Goal: Information Seeking & Learning: Learn about a topic

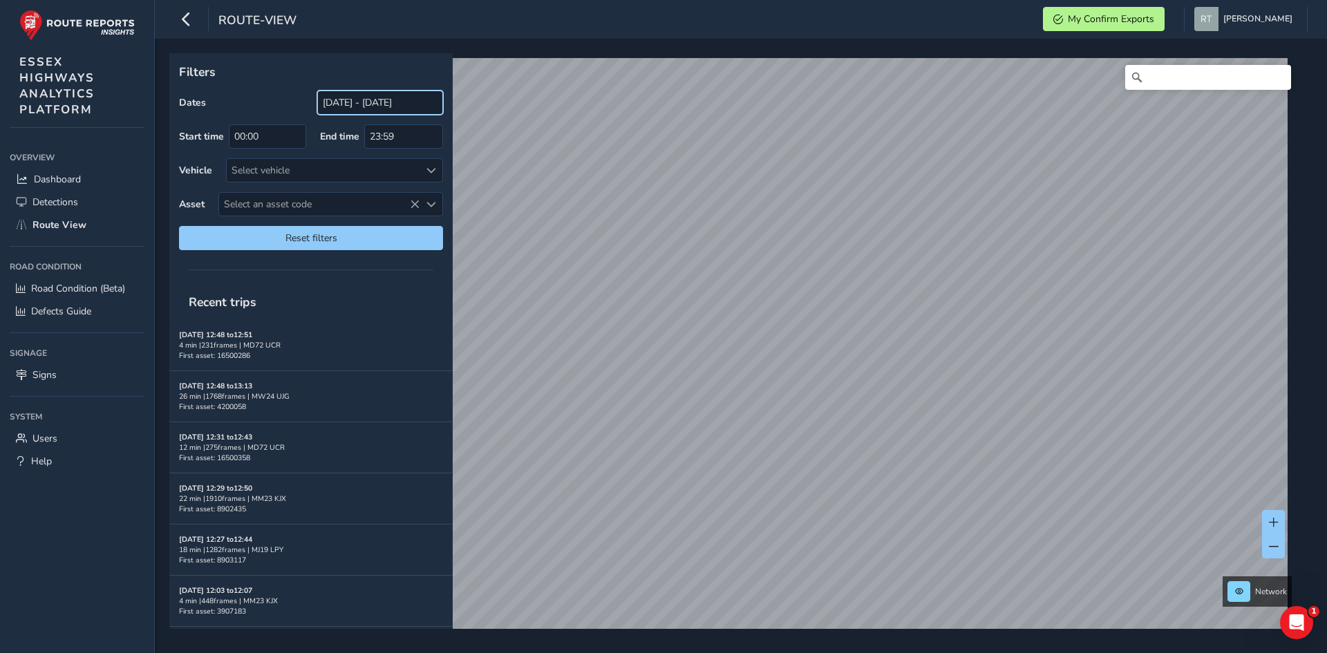
click at [362, 102] on input "[DATE] - [DATE]" at bounding box center [380, 103] width 126 height 24
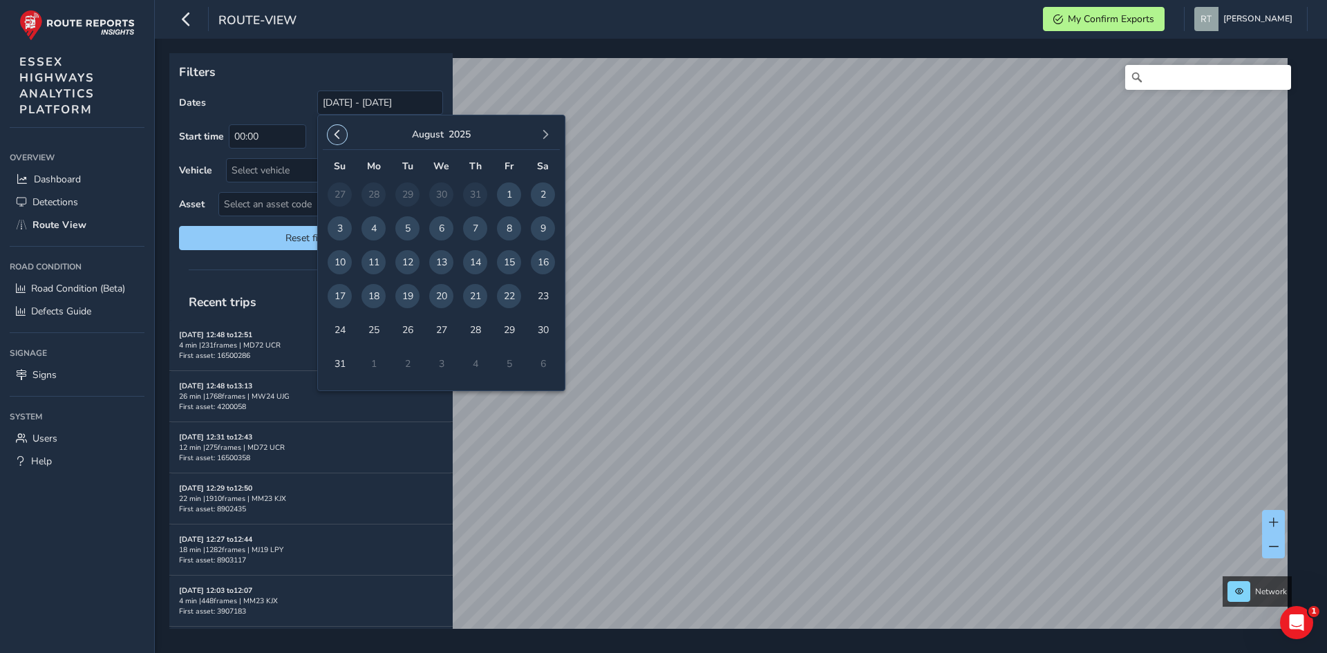
click at [337, 135] on span "button" at bounding box center [337, 135] width 10 height 10
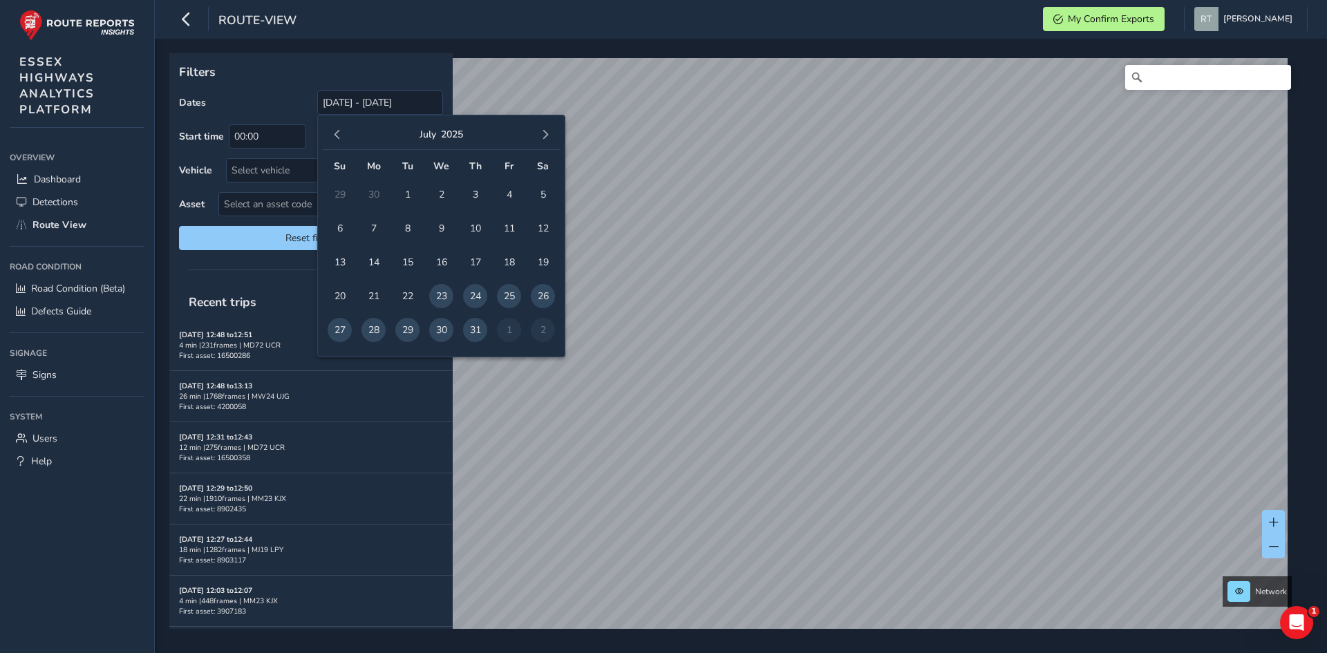
click at [337, 135] on span "button" at bounding box center [337, 135] width 10 height 10
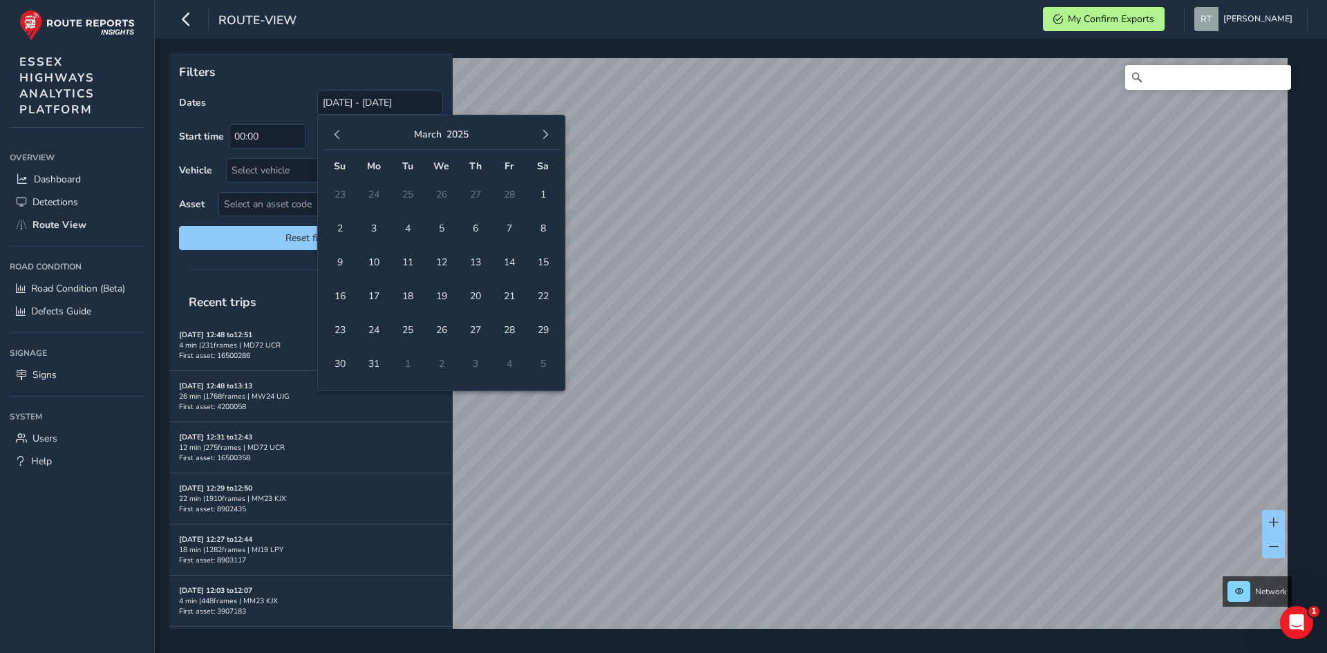
click at [337, 135] on span "button" at bounding box center [337, 135] width 10 height 10
click at [446, 197] on span "1" at bounding box center [441, 194] width 24 height 24
click at [543, 131] on span "button" at bounding box center [545, 135] width 10 height 10
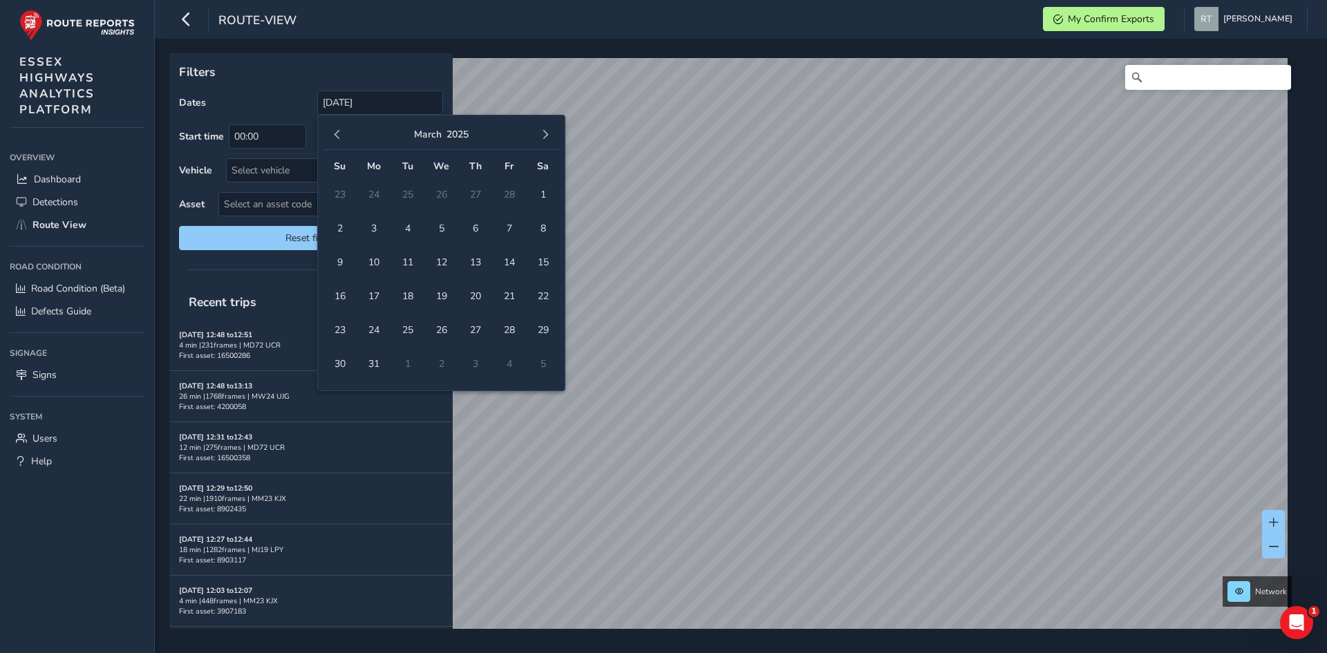
click at [543, 131] on span "button" at bounding box center [545, 135] width 10 height 10
click at [545, 131] on span "button" at bounding box center [545, 135] width 10 height 10
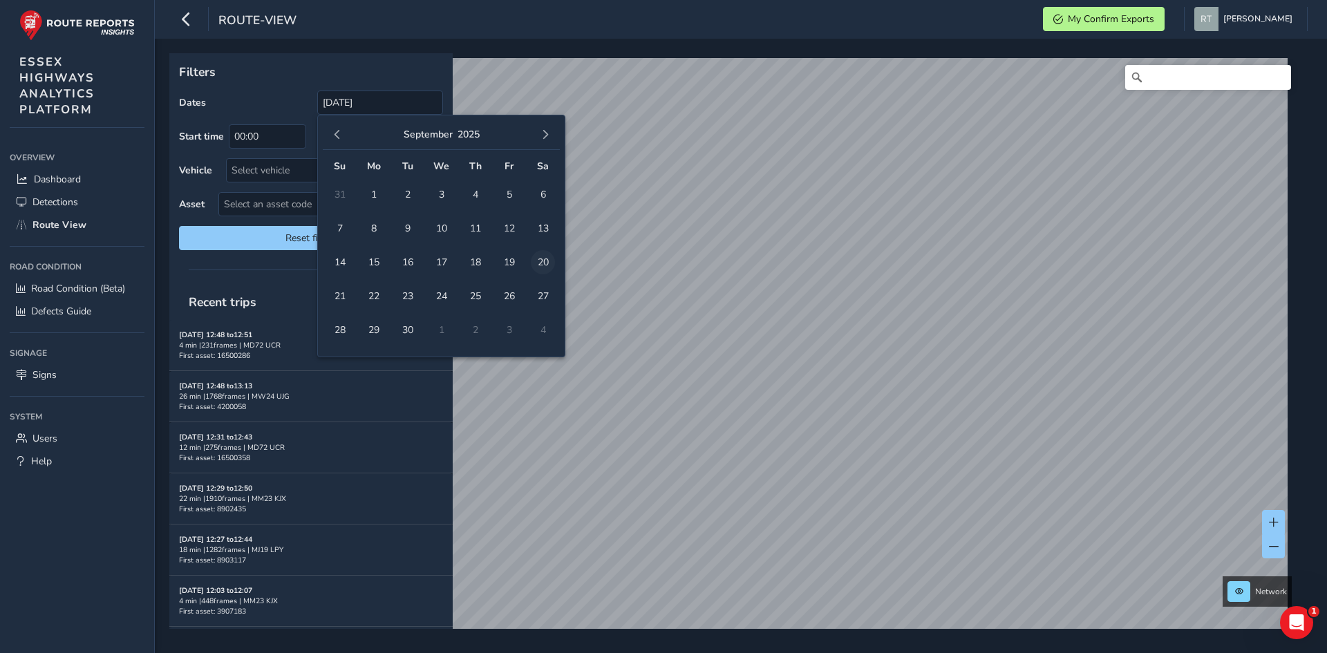
click at [549, 267] on span "20" at bounding box center [543, 262] width 24 height 24
type input "01/01/2025 - 20/09/2025"
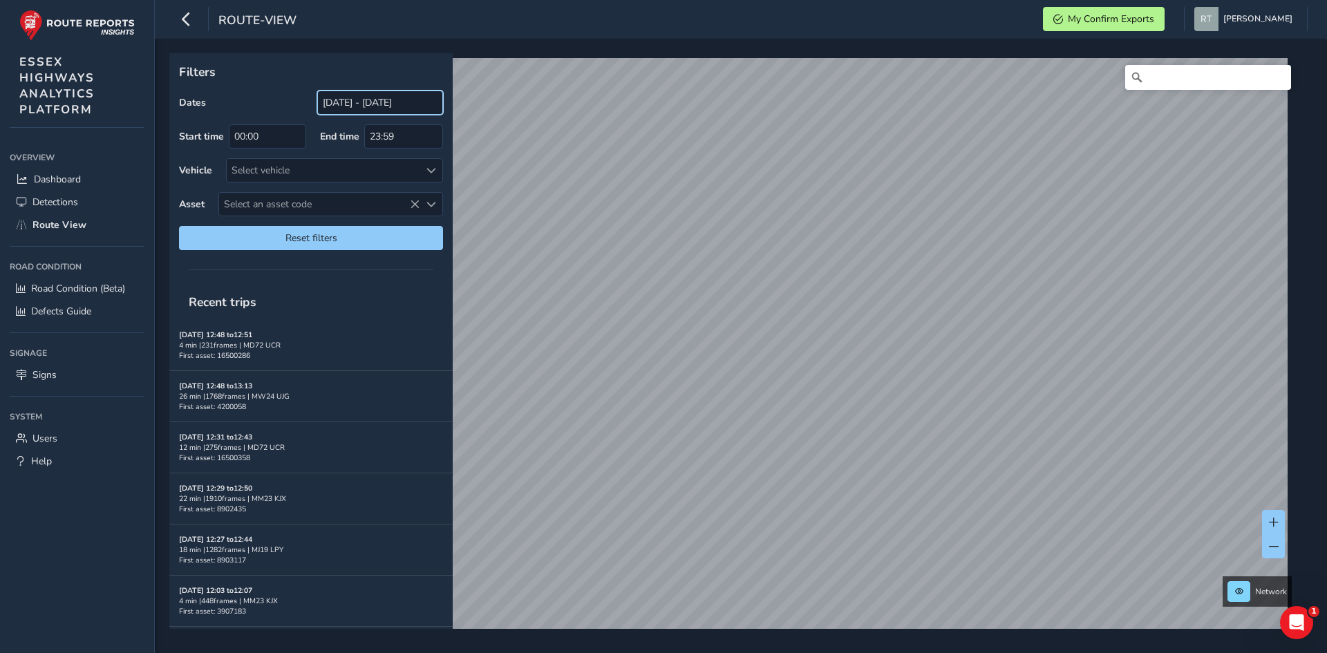
click at [349, 106] on input "[DATE] - [DATE]" at bounding box center [380, 103] width 126 height 24
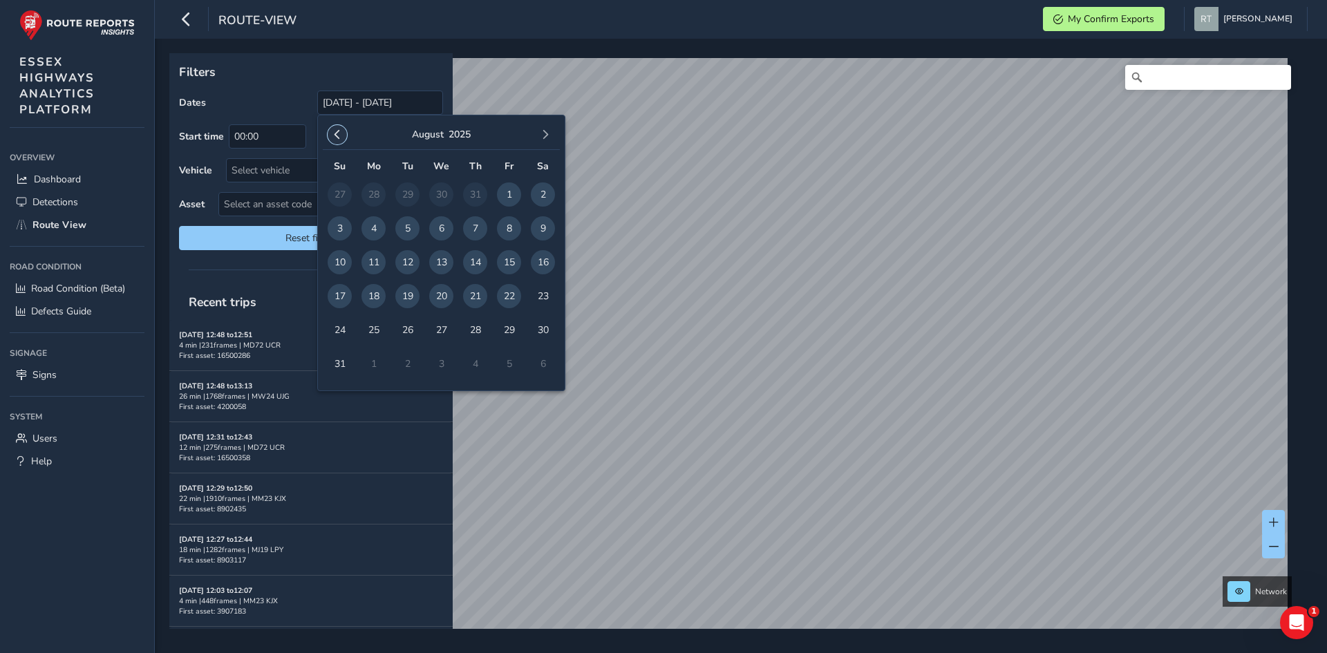
click at [340, 138] on span "button" at bounding box center [337, 135] width 10 height 10
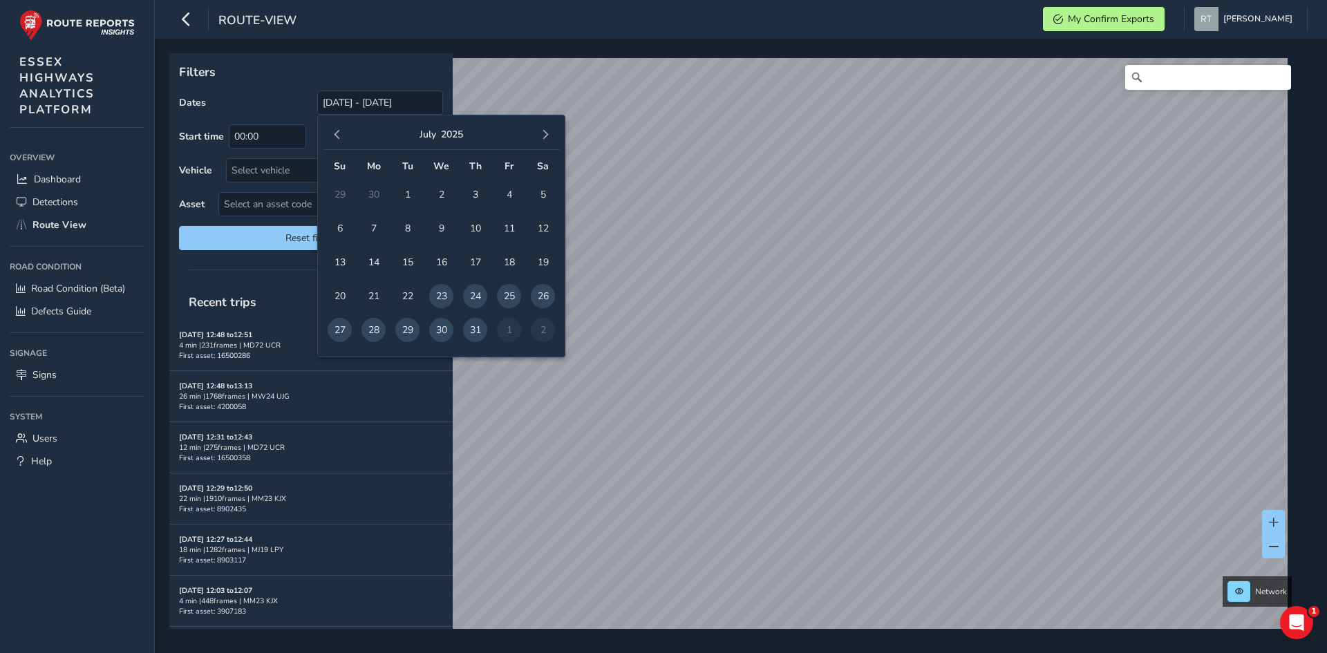
click at [340, 138] on span "button" at bounding box center [337, 135] width 10 height 10
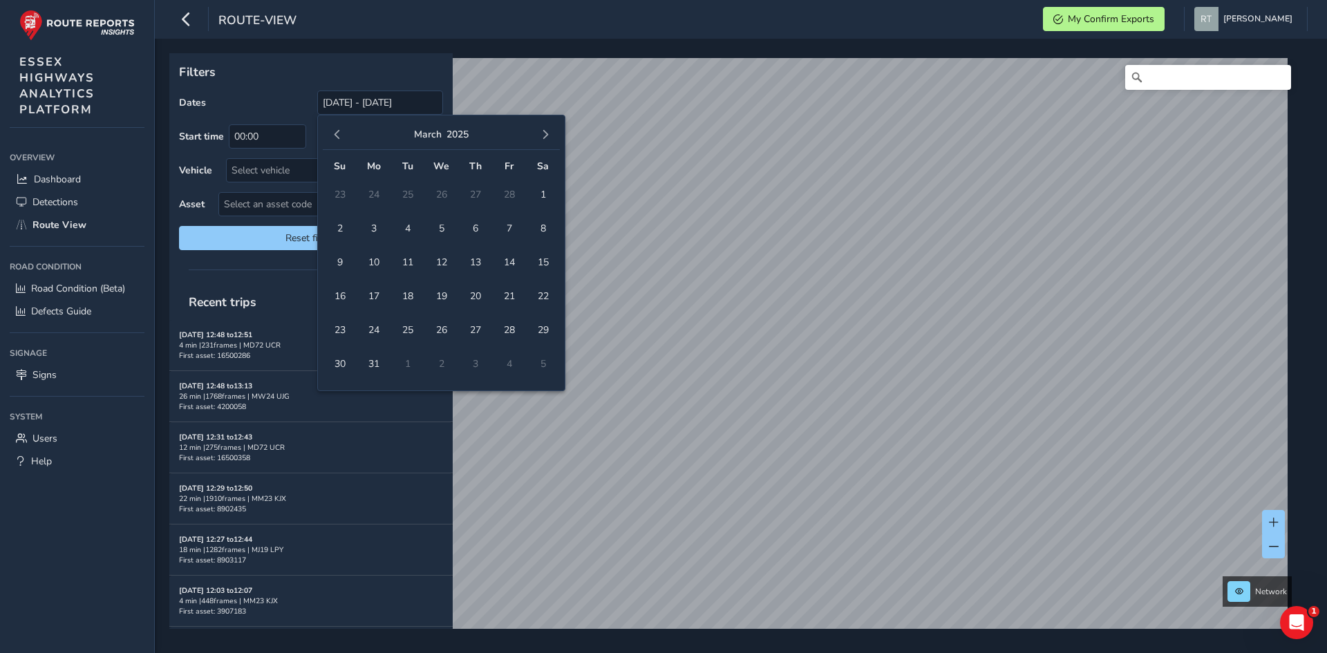
click at [340, 138] on span "button" at bounding box center [337, 135] width 10 height 10
click at [440, 193] on span "1" at bounding box center [441, 194] width 24 height 24
click at [539, 135] on button "button" at bounding box center [545, 134] width 19 height 19
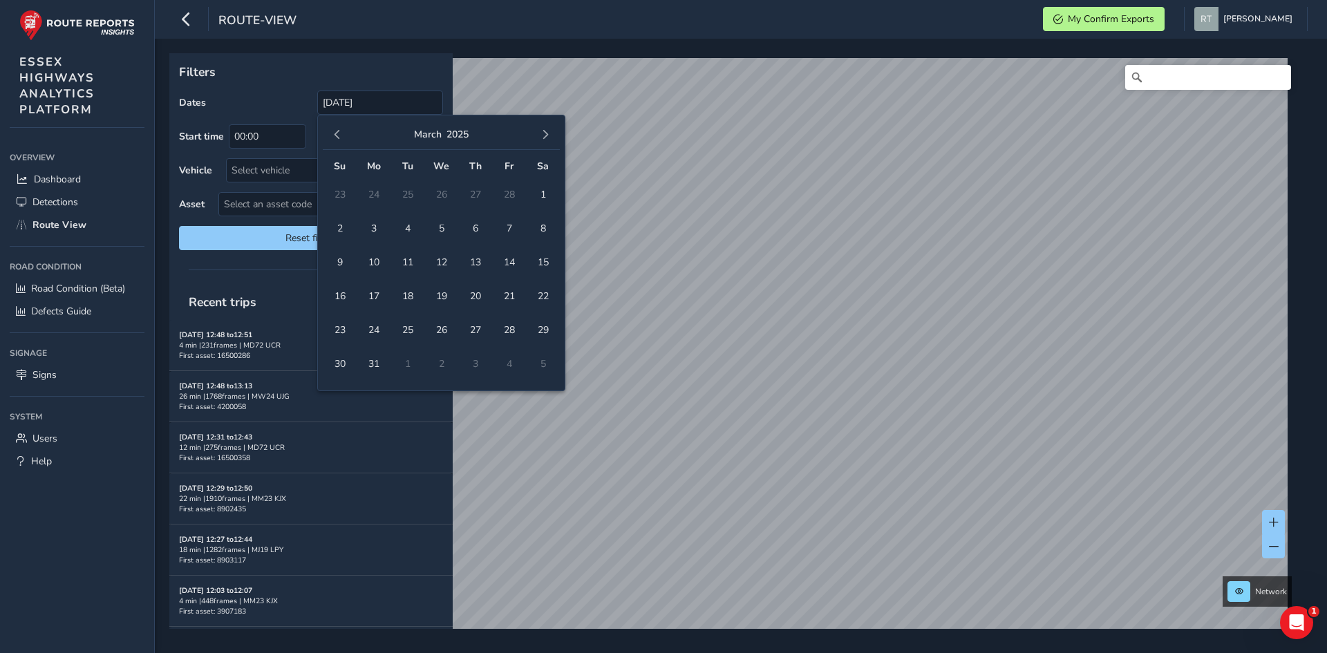
click at [539, 135] on button "button" at bounding box center [545, 134] width 19 height 19
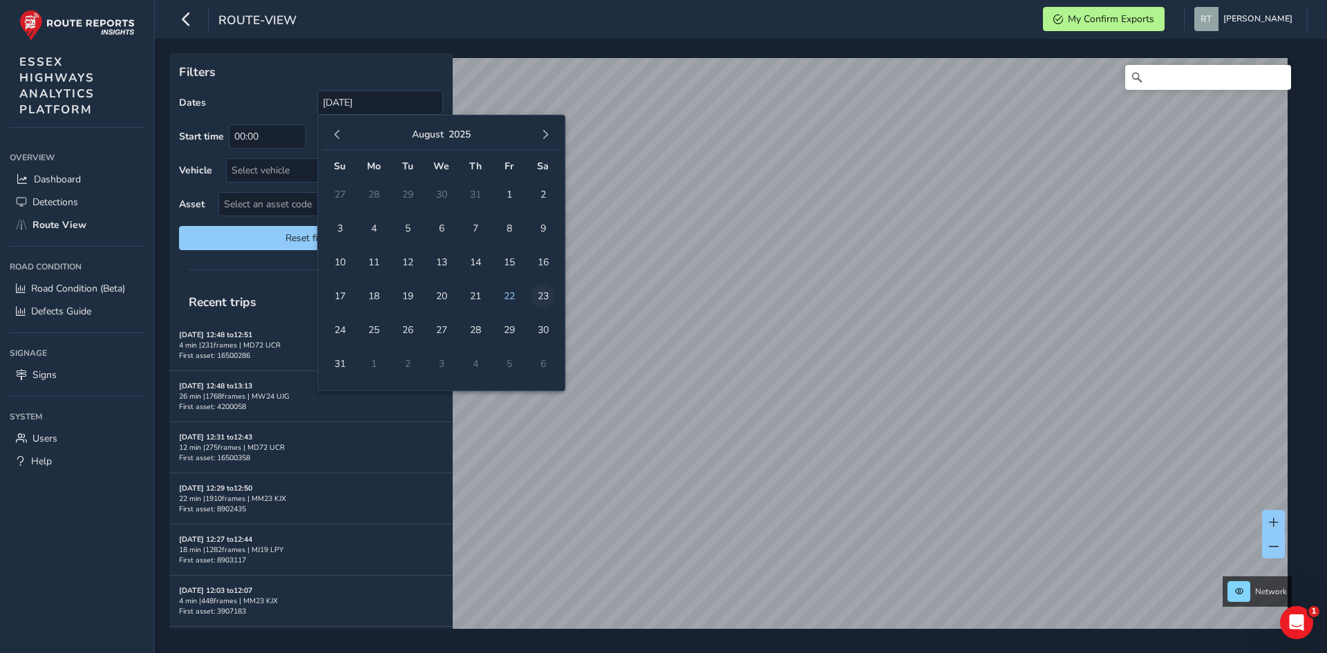
click at [543, 299] on span "23" at bounding box center [543, 296] width 24 height 24
type input "01/01/2025 - 23/08/2025"
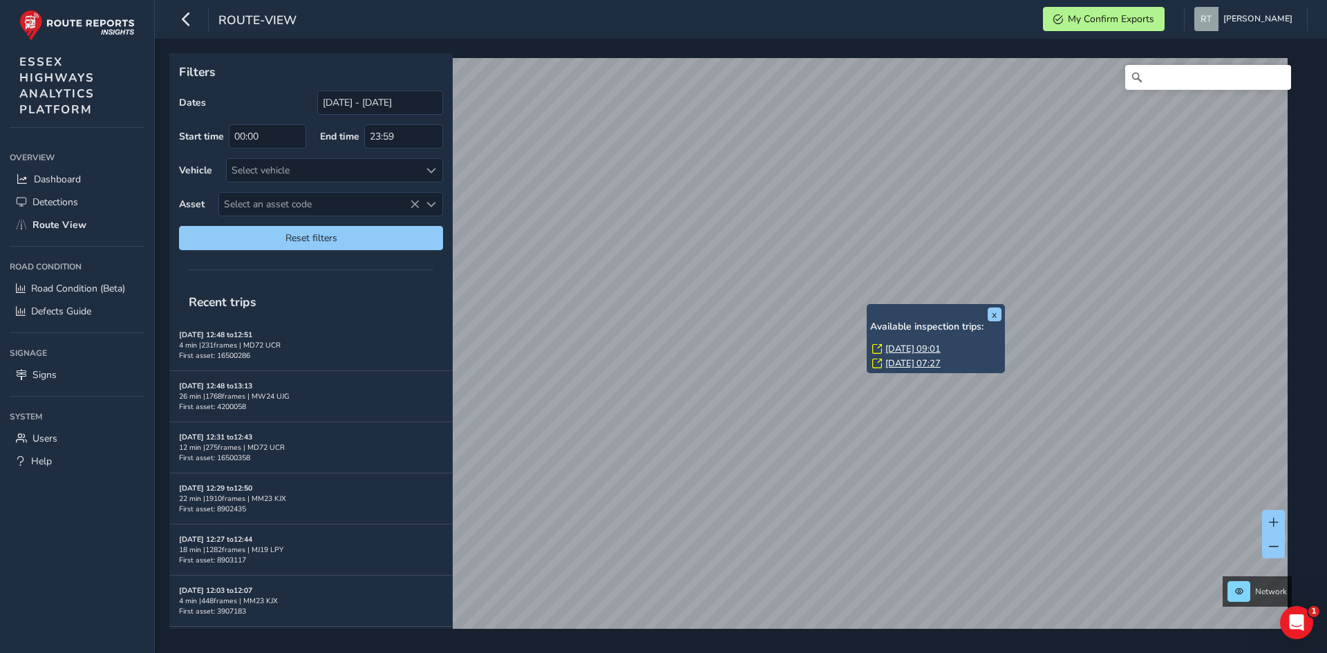
click at [901, 349] on link "Tue, 25 Mar, 09:01" at bounding box center [912, 349] width 55 height 12
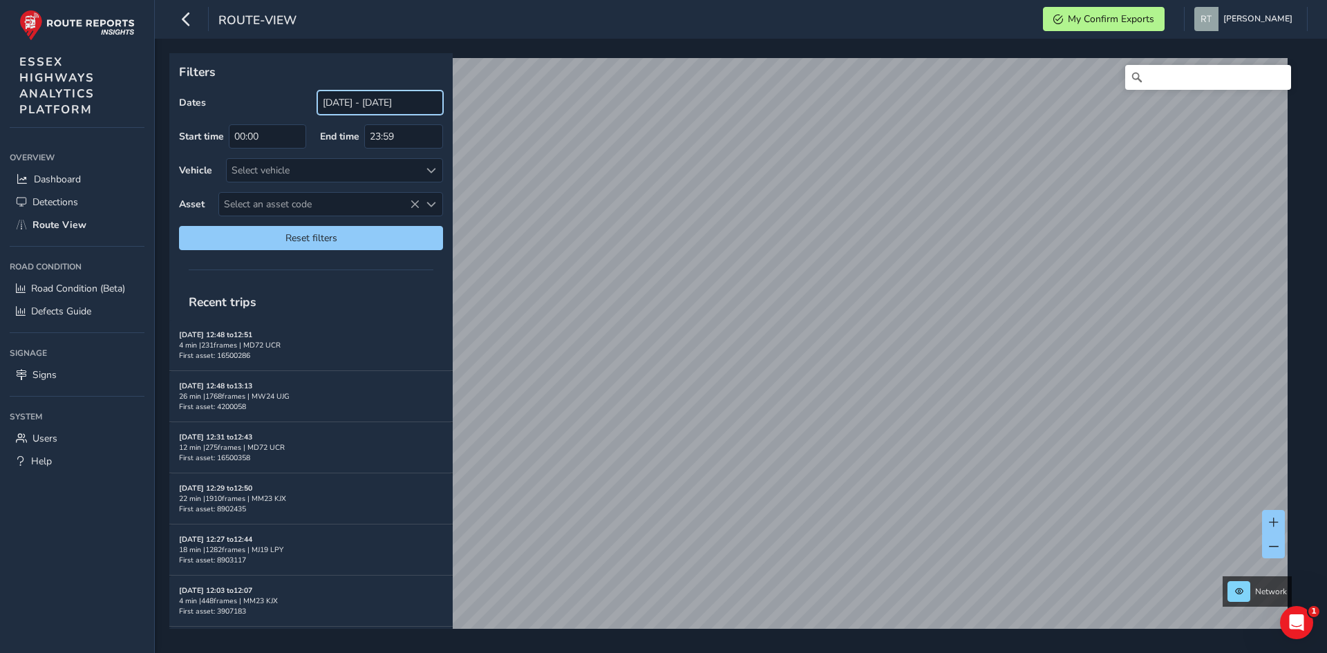
click at [364, 102] on input "[DATE] - [DATE]" at bounding box center [380, 103] width 126 height 24
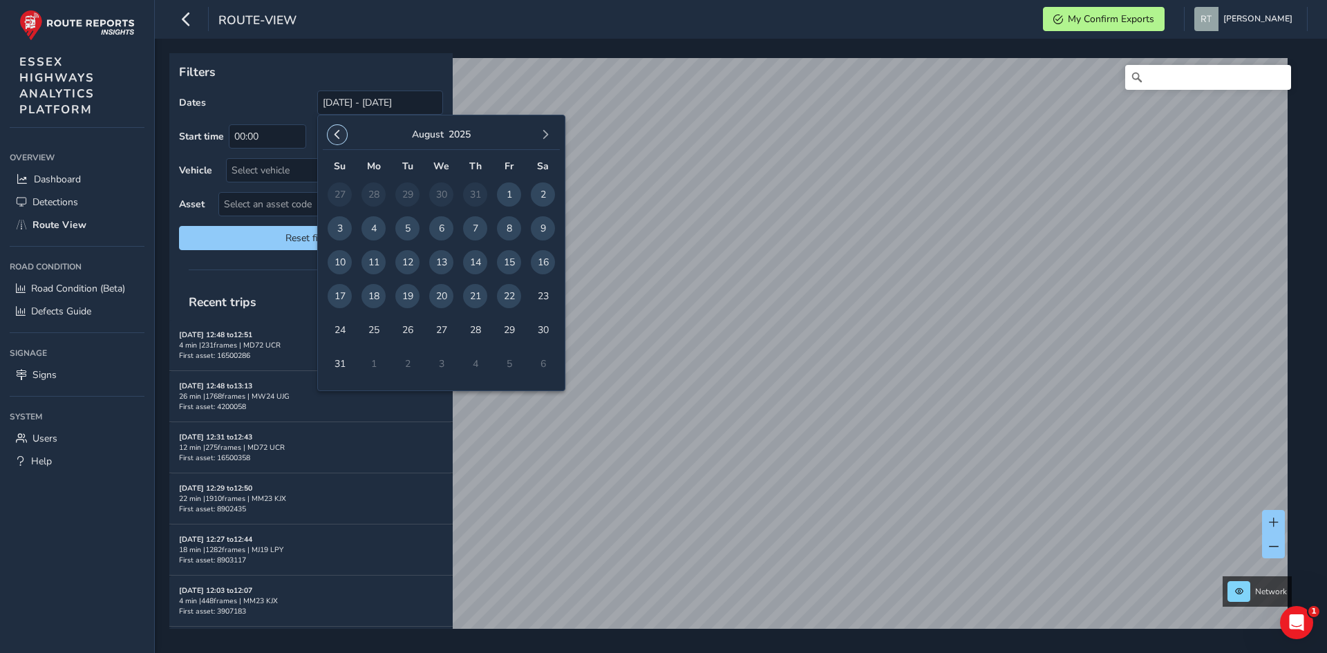
click at [334, 131] on span "button" at bounding box center [337, 135] width 10 height 10
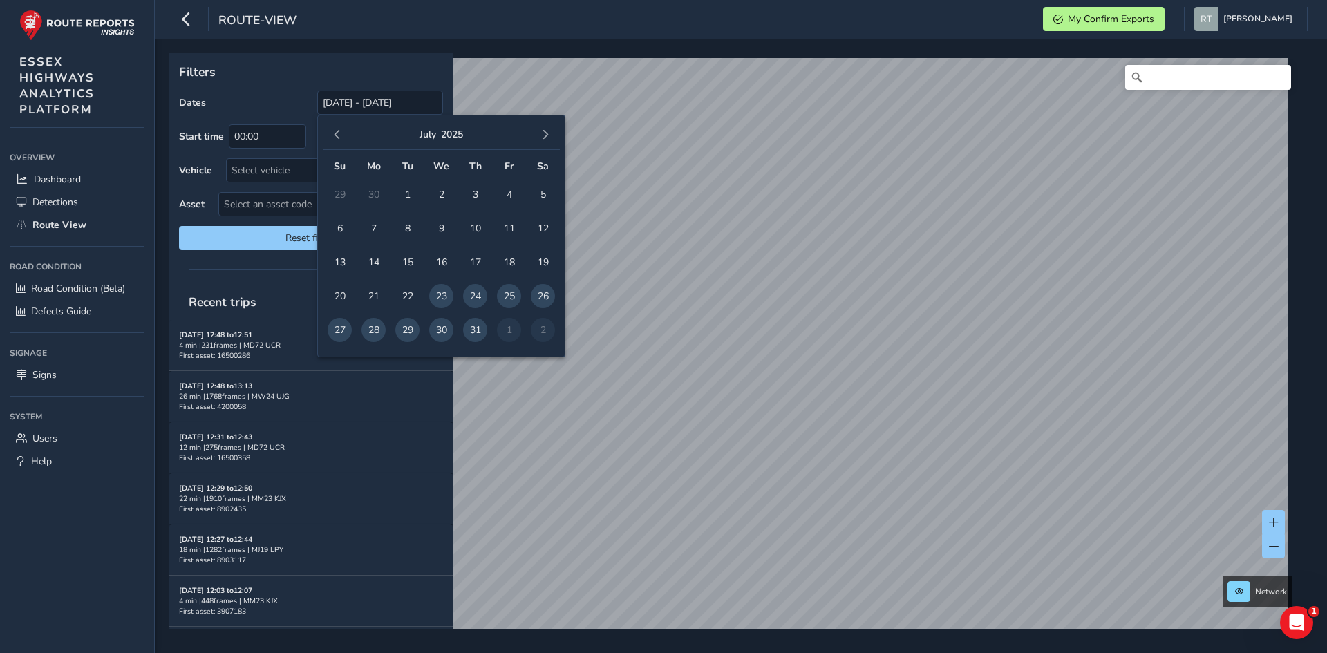
click at [334, 131] on span "button" at bounding box center [337, 135] width 10 height 10
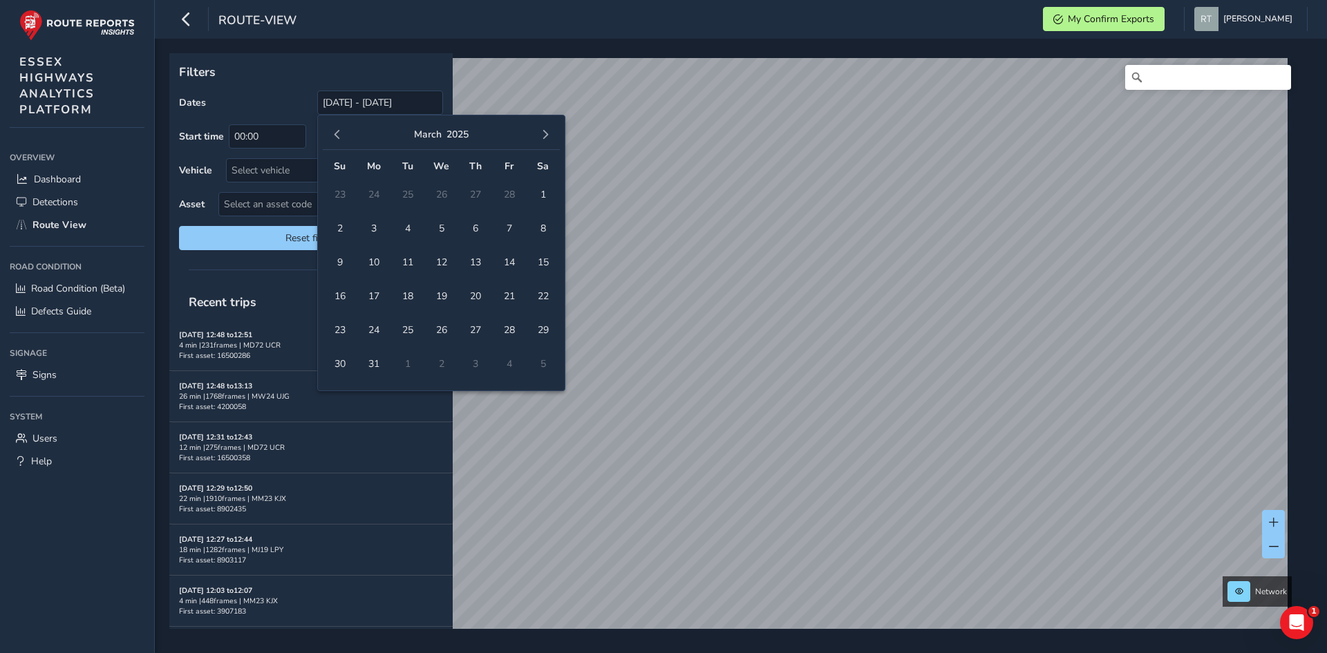
click at [334, 131] on span "button" at bounding box center [337, 135] width 10 height 10
click at [438, 192] on span "1" at bounding box center [441, 194] width 24 height 24
click at [541, 142] on button "button" at bounding box center [545, 134] width 19 height 19
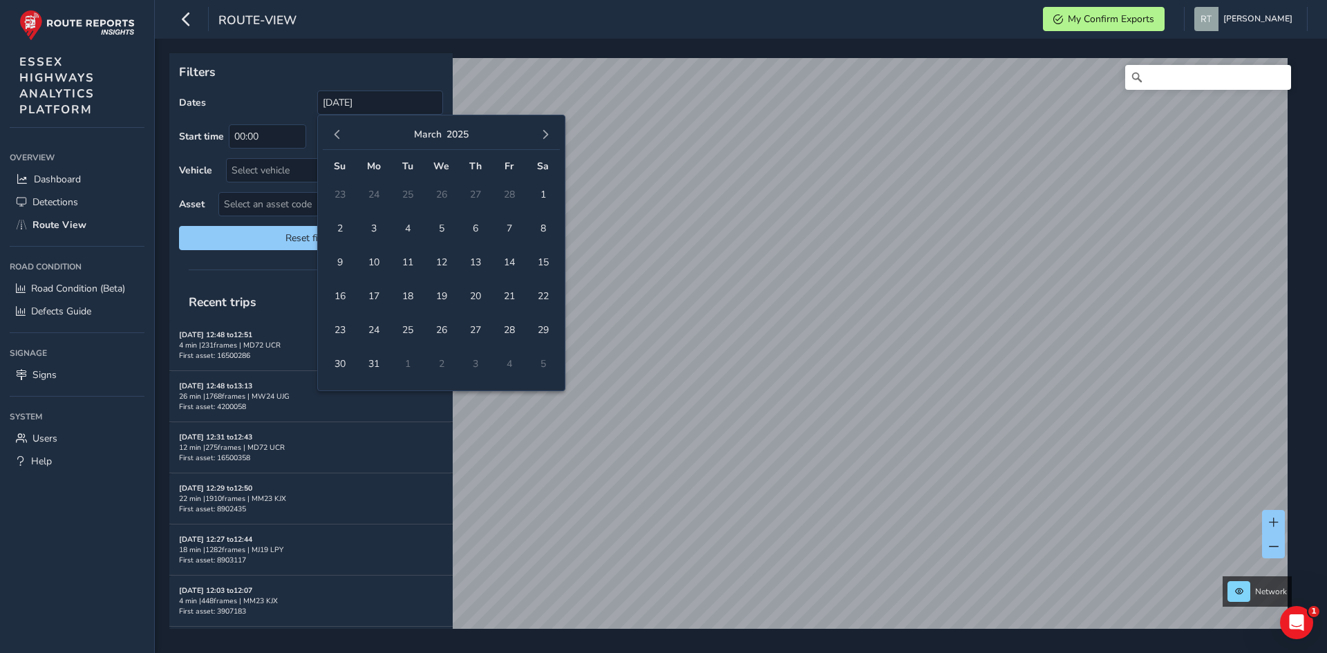
click at [541, 142] on button "button" at bounding box center [545, 134] width 19 height 19
click at [545, 286] on span "23" at bounding box center [543, 296] width 24 height 24
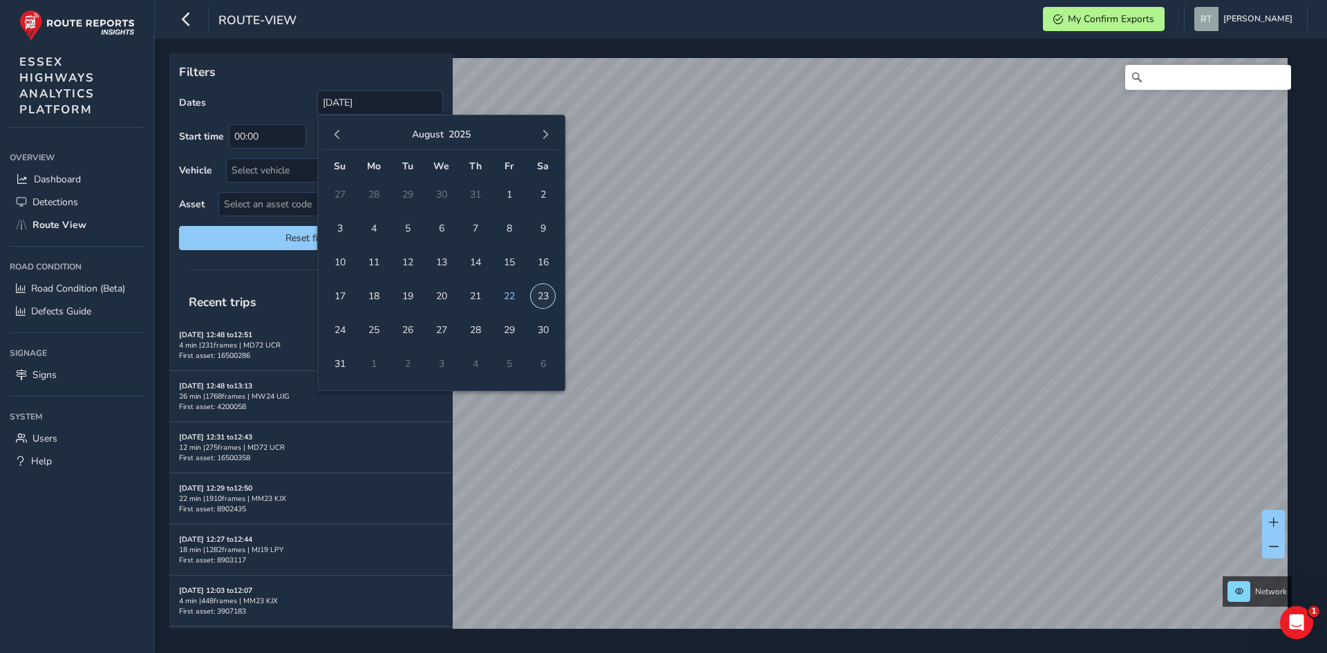
type input "01/01/2025 - 23/08/2025"
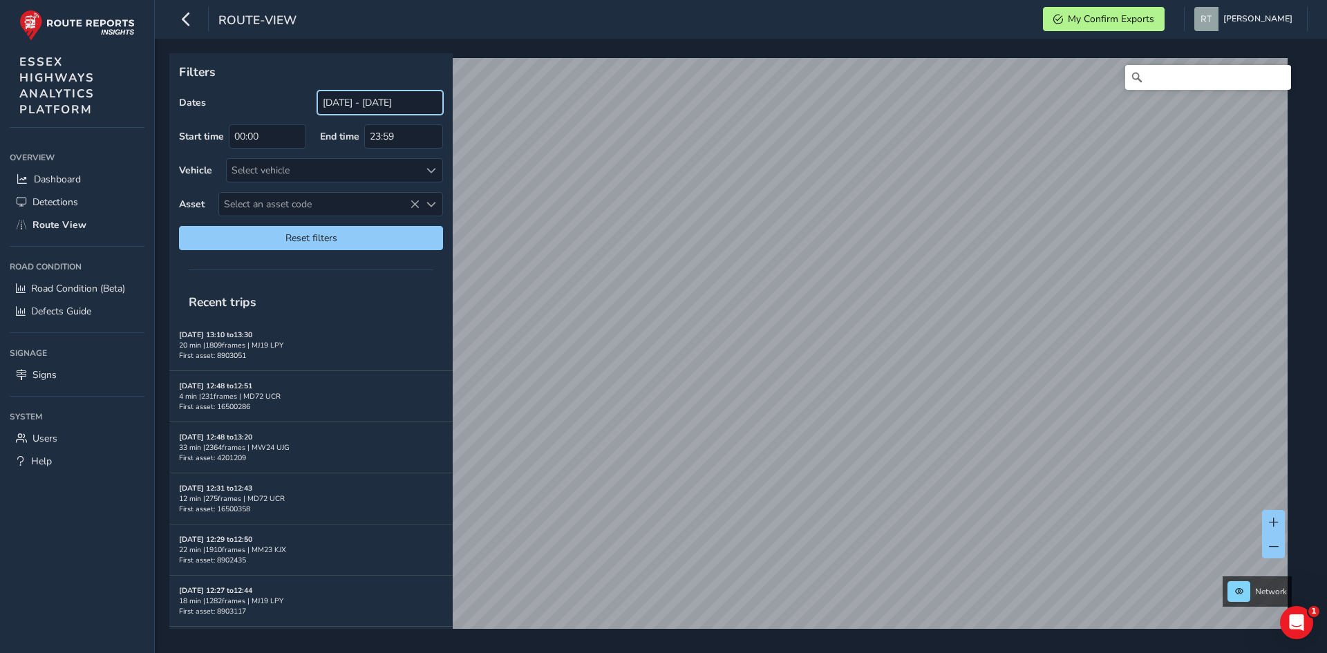
click at [390, 104] on input "[DATE] - [DATE]" at bounding box center [380, 103] width 126 height 24
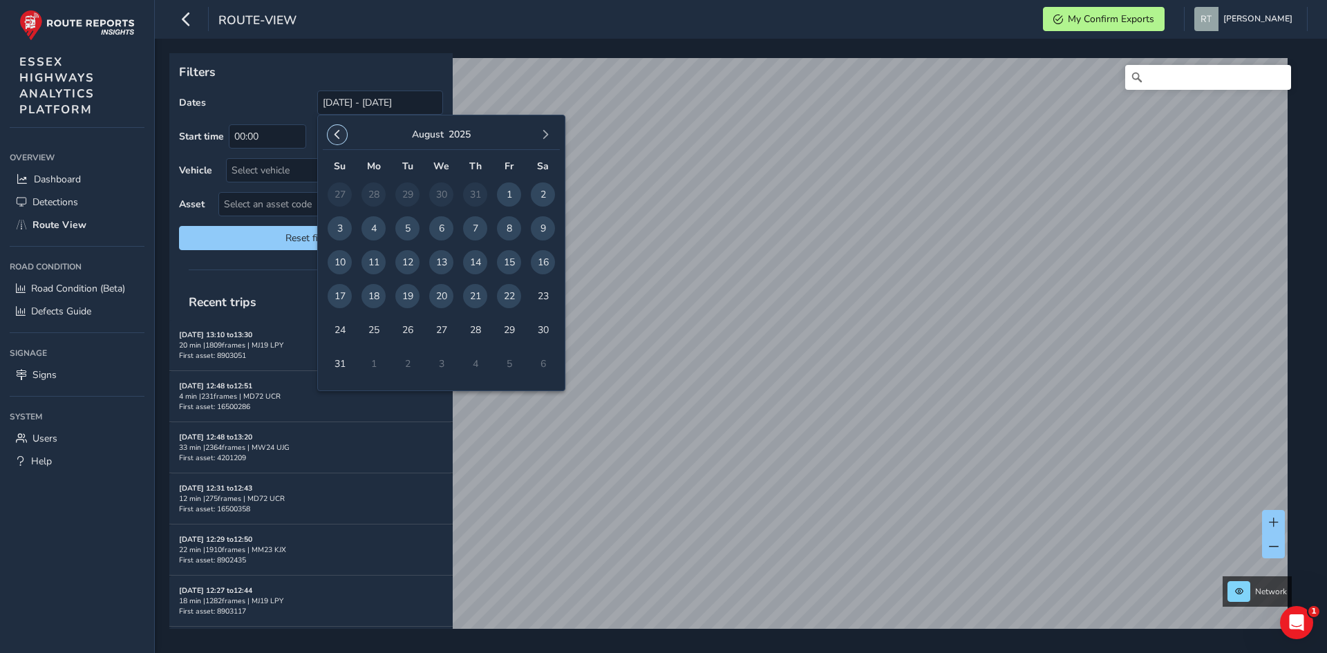
click at [338, 133] on span "button" at bounding box center [337, 135] width 10 height 10
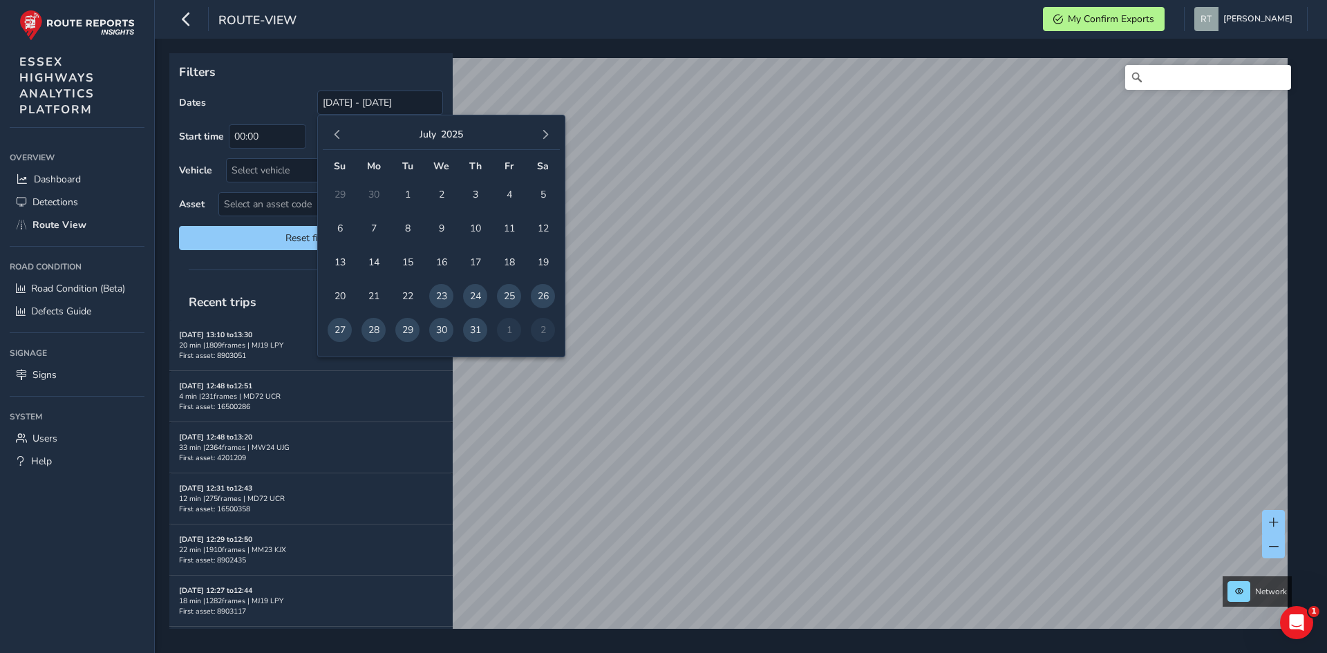
click at [338, 133] on span "button" at bounding box center [337, 135] width 10 height 10
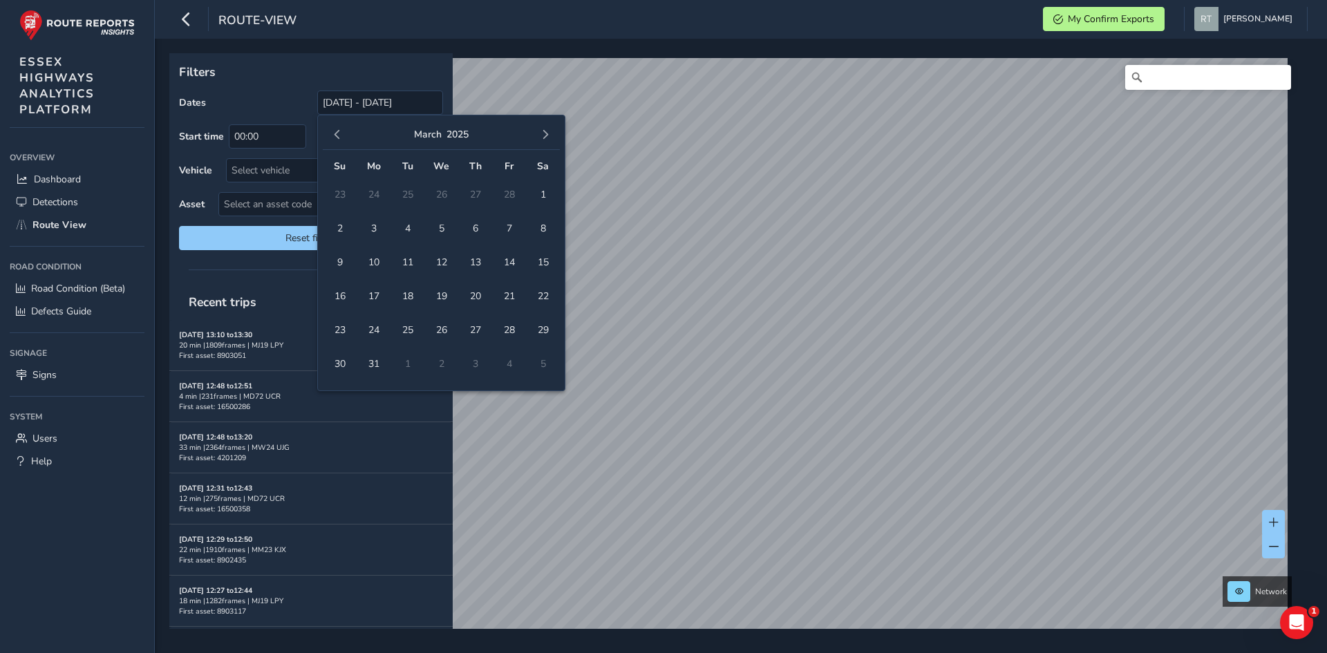
click at [338, 133] on span "button" at bounding box center [337, 135] width 10 height 10
click at [342, 195] on span "1" at bounding box center [340, 194] width 24 height 24
click at [543, 141] on button "button" at bounding box center [545, 134] width 19 height 19
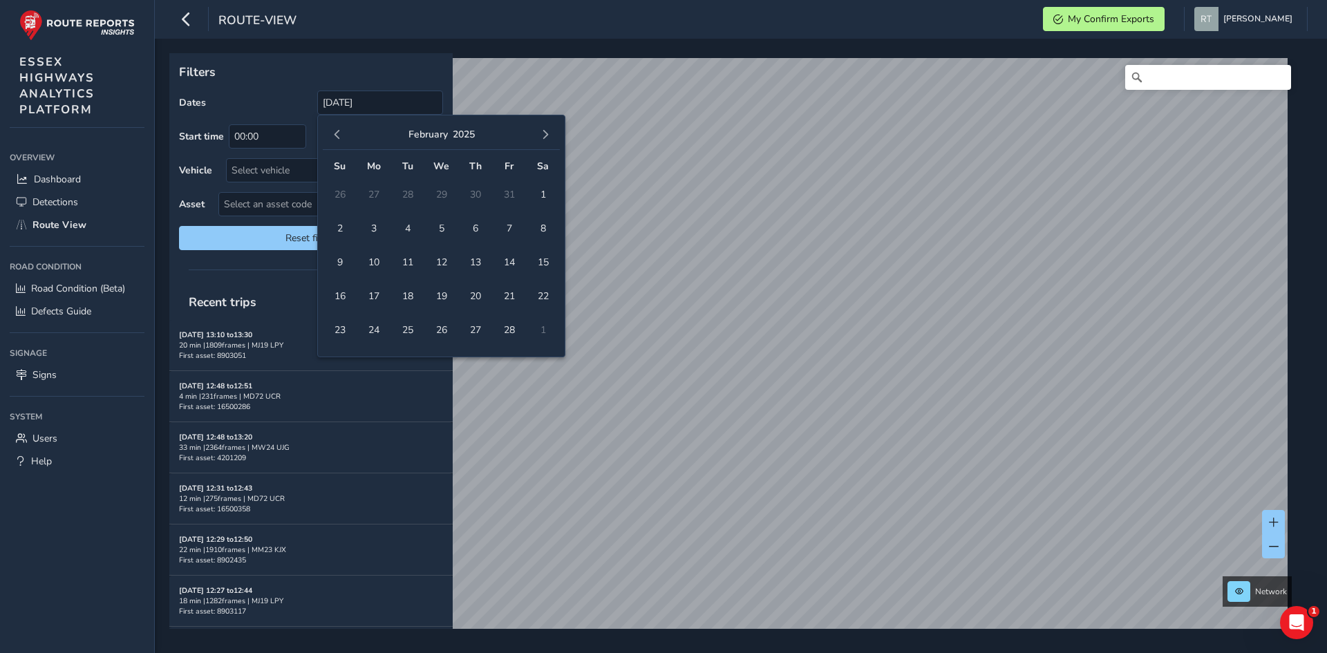
click at [543, 141] on button "button" at bounding box center [545, 134] width 19 height 19
click at [543, 140] on button "button" at bounding box center [545, 134] width 19 height 19
click at [550, 133] on button "button" at bounding box center [545, 134] width 19 height 19
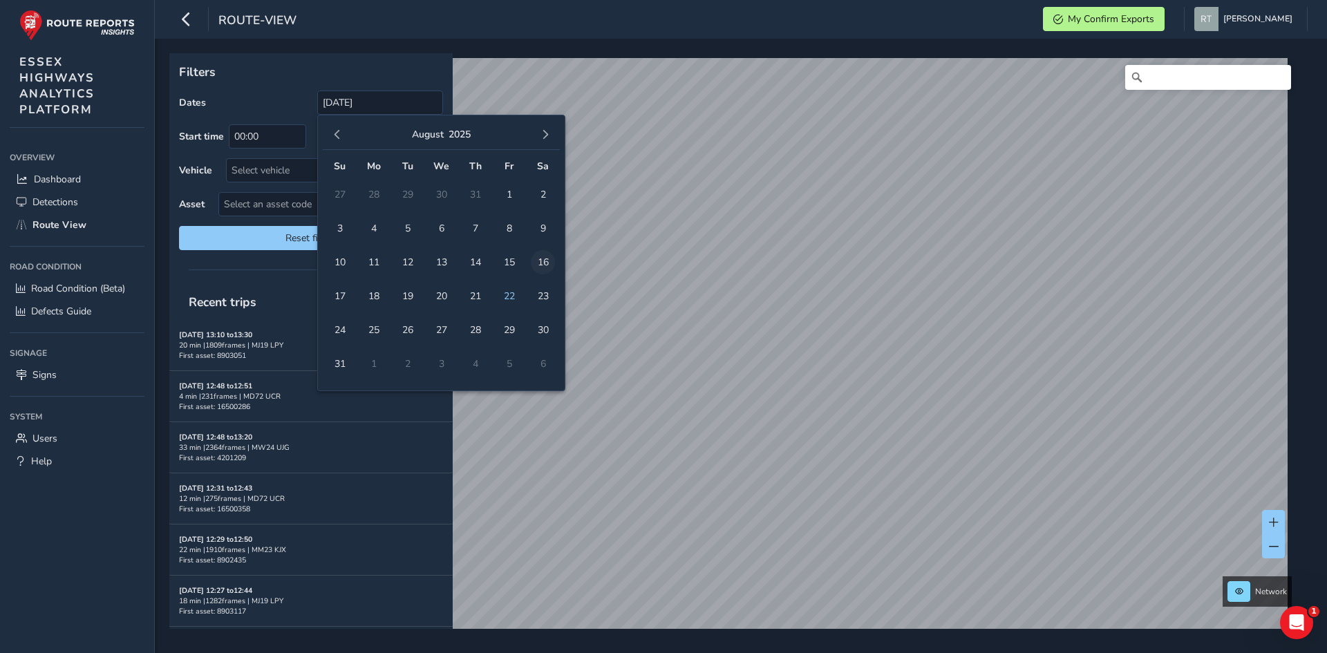
click at [546, 255] on span "16" at bounding box center [543, 262] width 24 height 24
type input "01/12/2024 - 16/08/2025"
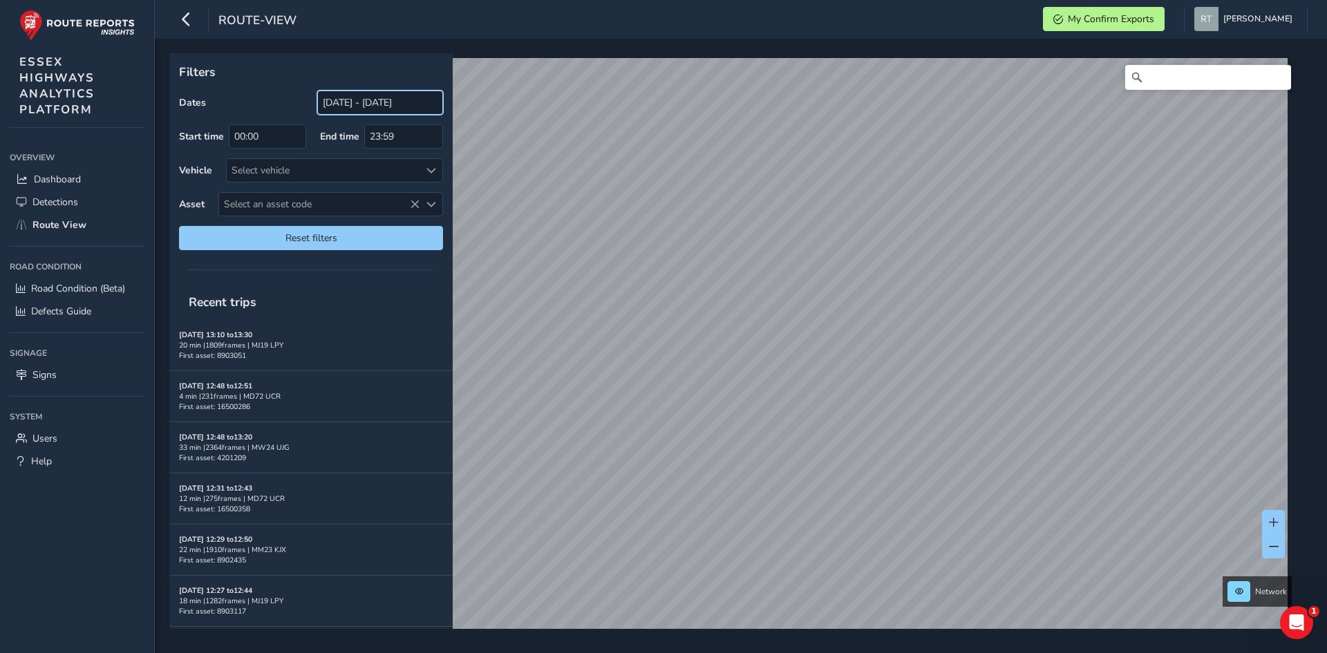
click at [348, 97] on input "[DATE] - [DATE]" at bounding box center [380, 103] width 126 height 24
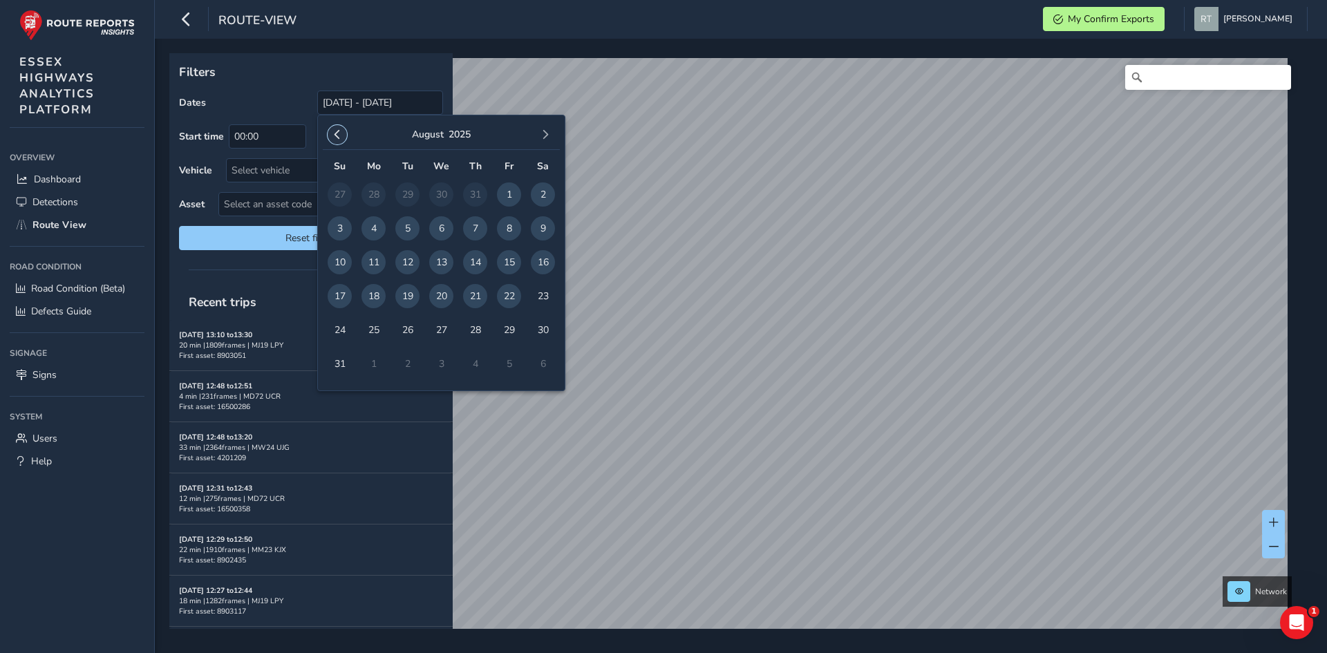
click at [341, 135] on span "button" at bounding box center [337, 135] width 10 height 10
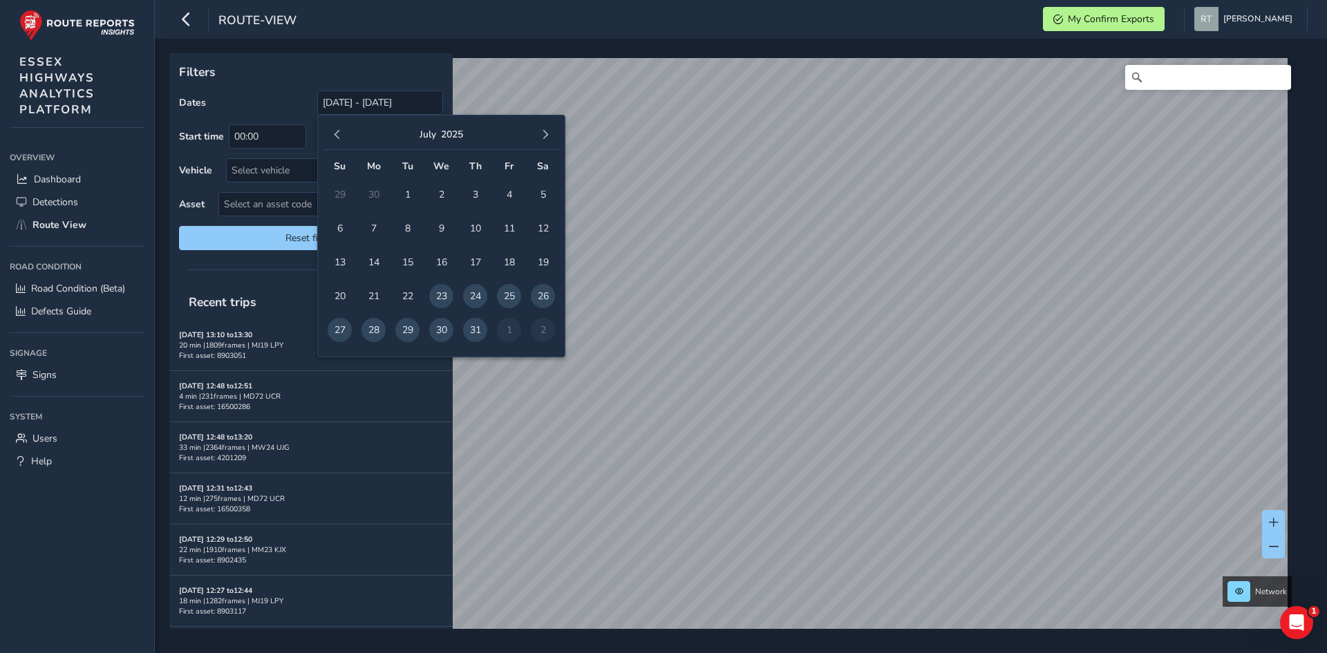
click at [341, 135] on span "button" at bounding box center [337, 135] width 10 height 10
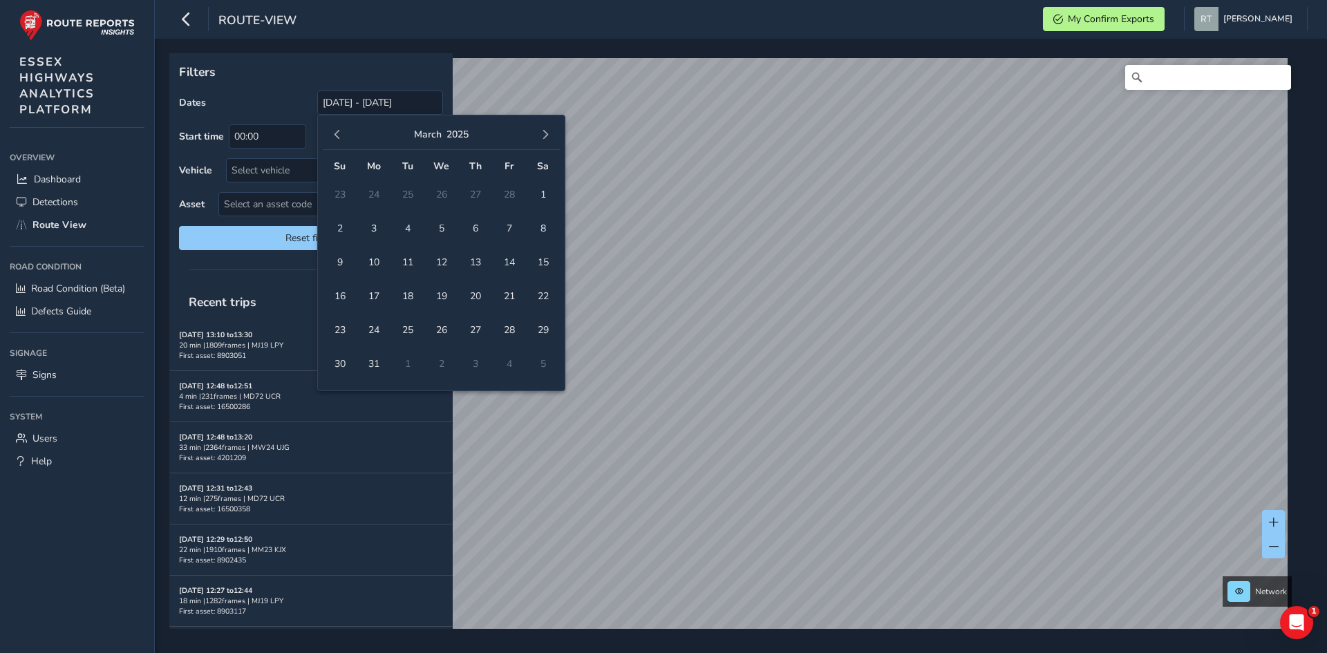
click at [341, 135] on span "button" at bounding box center [337, 135] width 10 height 10
click at [346, 196] on span "1" at bounding box center [340, 194] width 24 height 24
click at [550, 139] on button "button" at bounding box center [545, 134] width 19 height 19
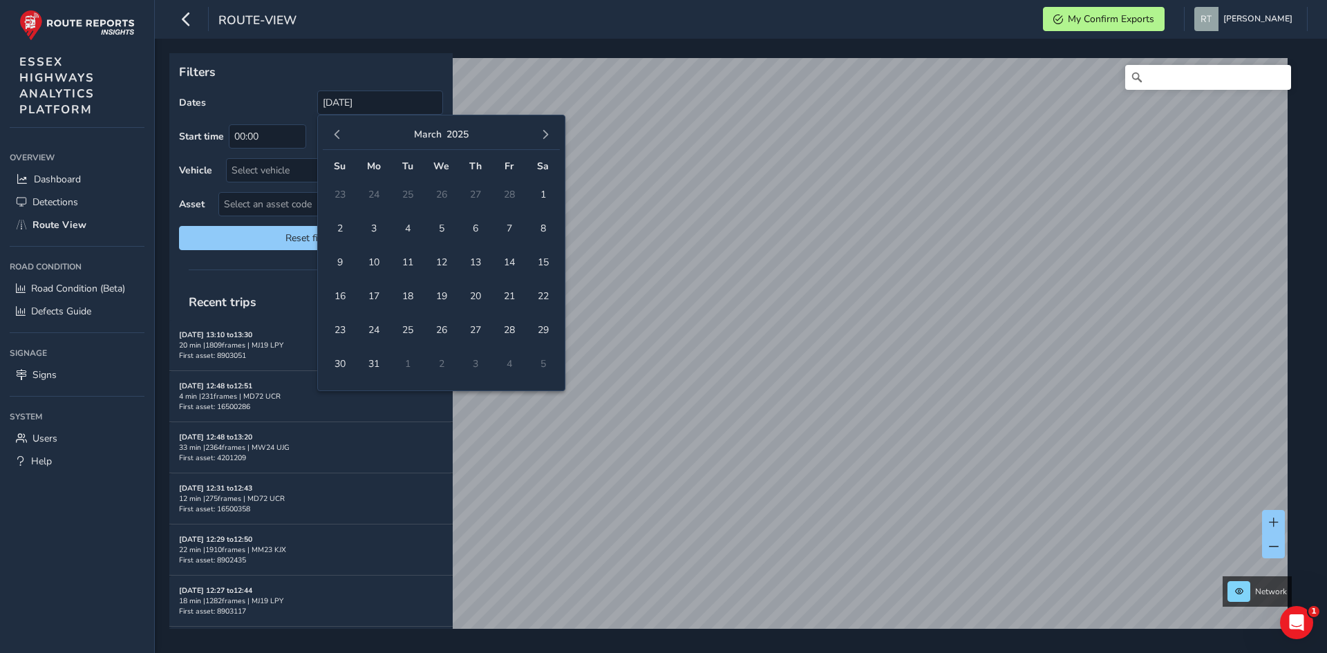
click at [550, 139] on button "button" at bounding box center [545, 134] width 19 height 19
click at [545, 299] on span "23" at bounding box center [543, 296] width 24 height 24
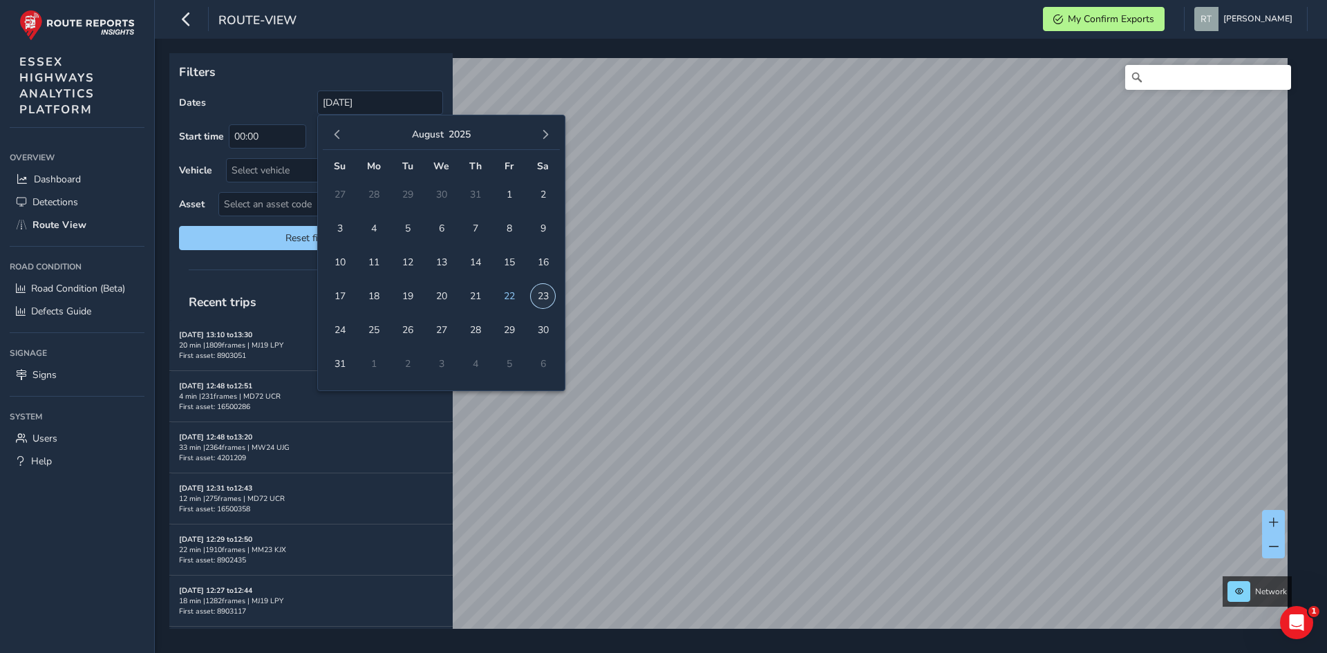
type input "01/12/2024 - 23/08/2025"
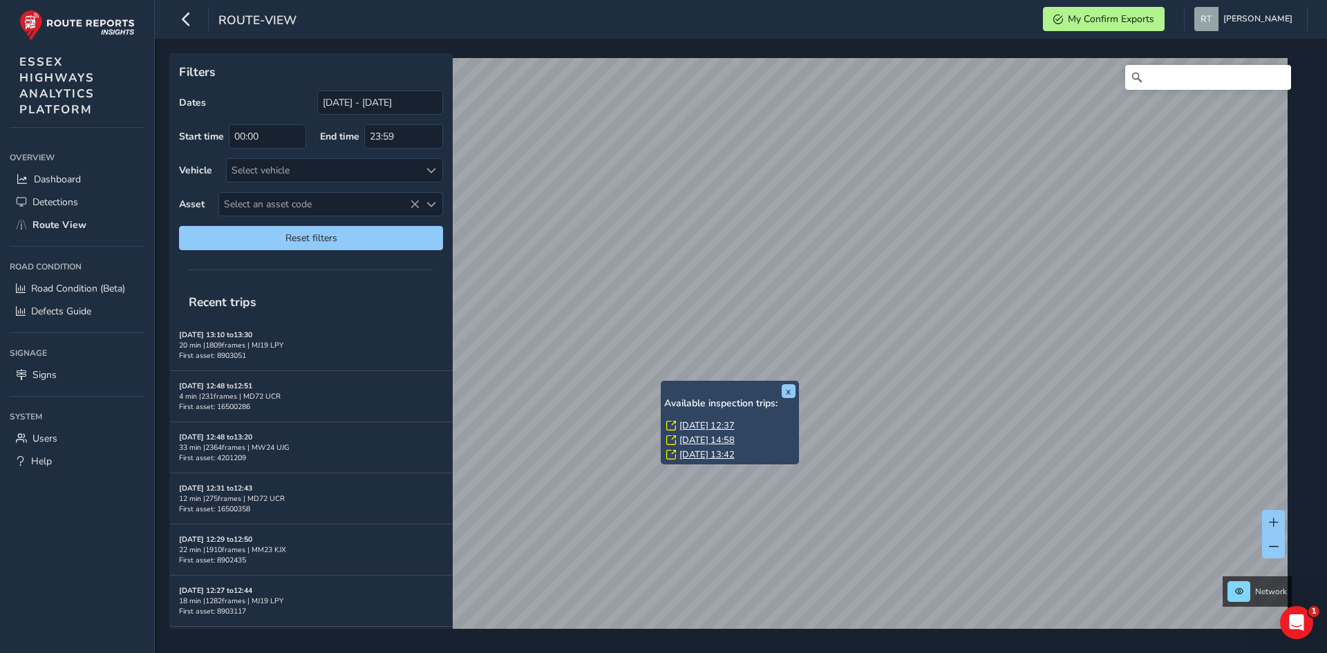
click at [705, 429] on link "Tue, 8 Jul, 12:37" at bounding box center [706, 426] width 55 height 12
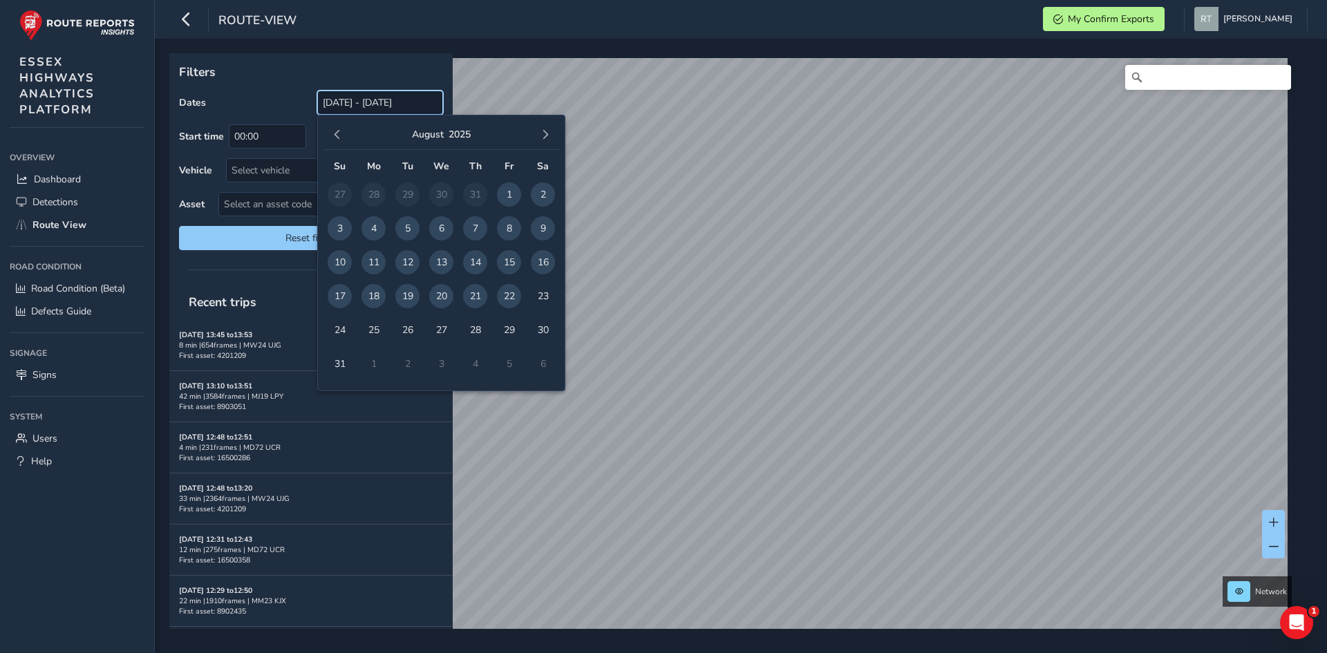
click at [338, 109] on input "[DATE] - [DATE]" at bounding box center [380, 103] width 126 height 24
click at [341, 135] on span "button" at bounding box center [337, 135] width 10 height 10
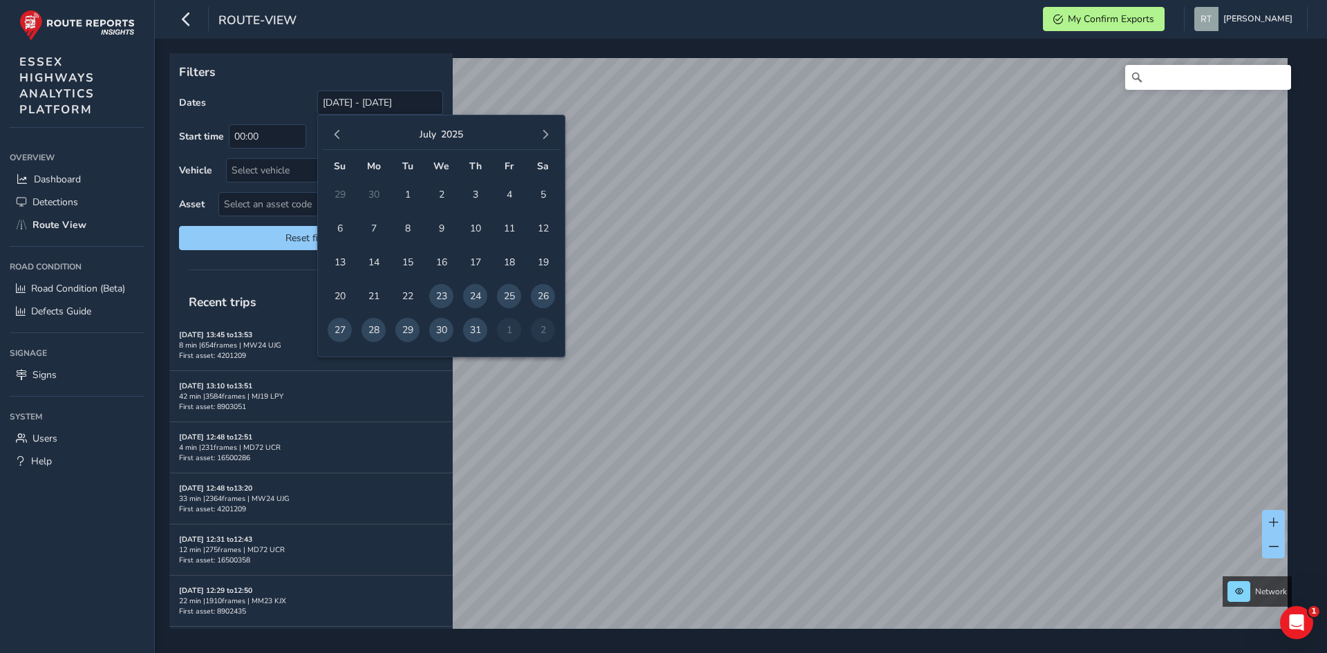
click at [341, 135] on span "button" at bounding box center [337, 135] width 10 height 10
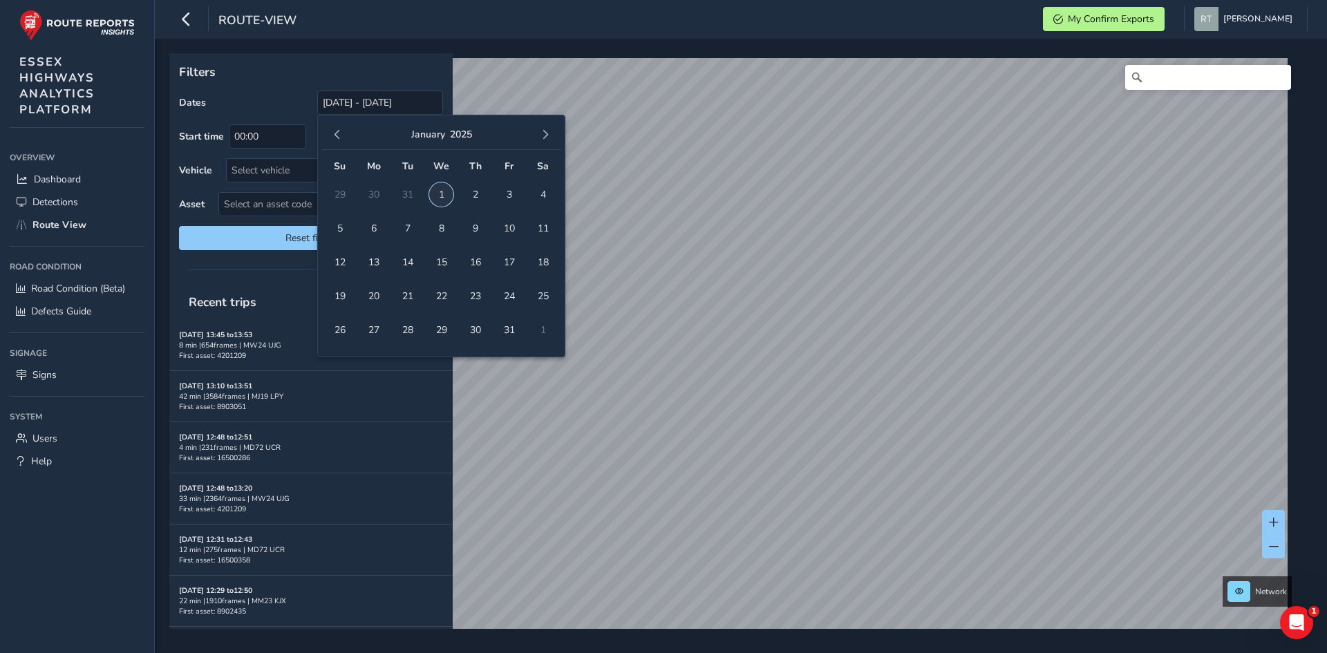
click at [444, 192] on span "1" at bounding box center [441, 194] width 24 height 24
click at [541, 137] on span "button" at bounding box center [545, 135] width 10 height 10
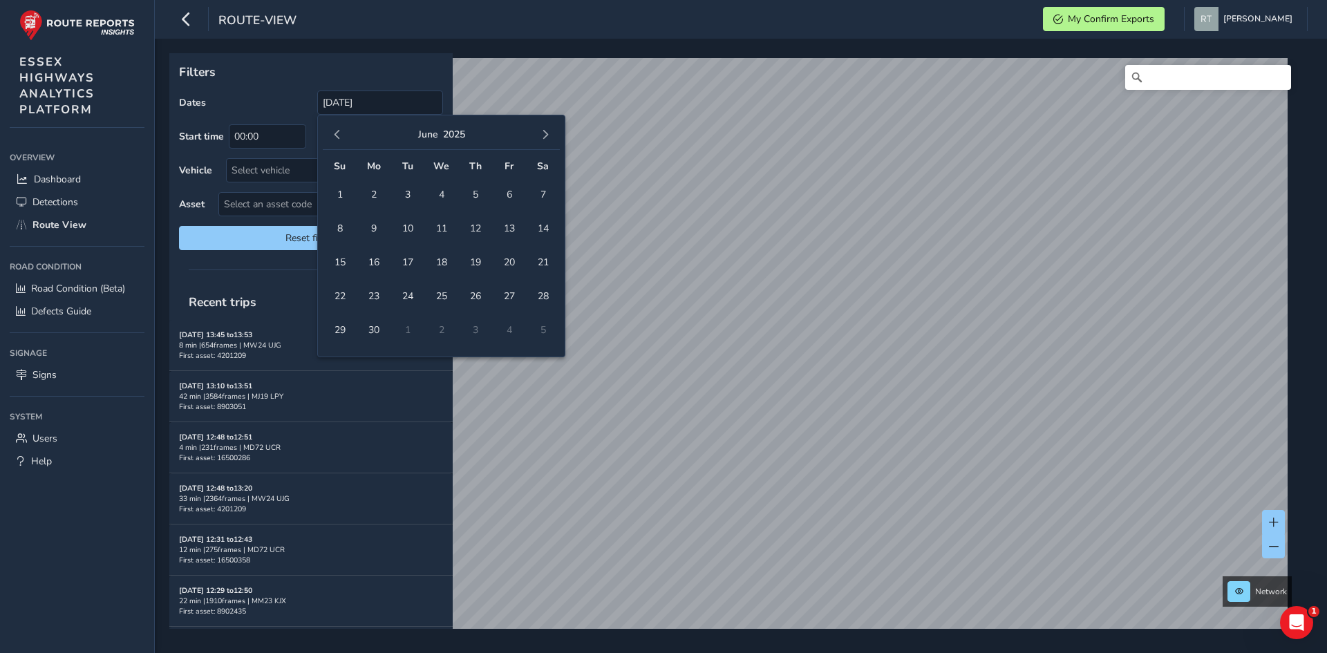
click at [541, 137] on span "button" at bounding box center [545, 135] width 10 height 10
click at [543, 197] on span "4" at bounding box center [543, 194] width 24 height 24
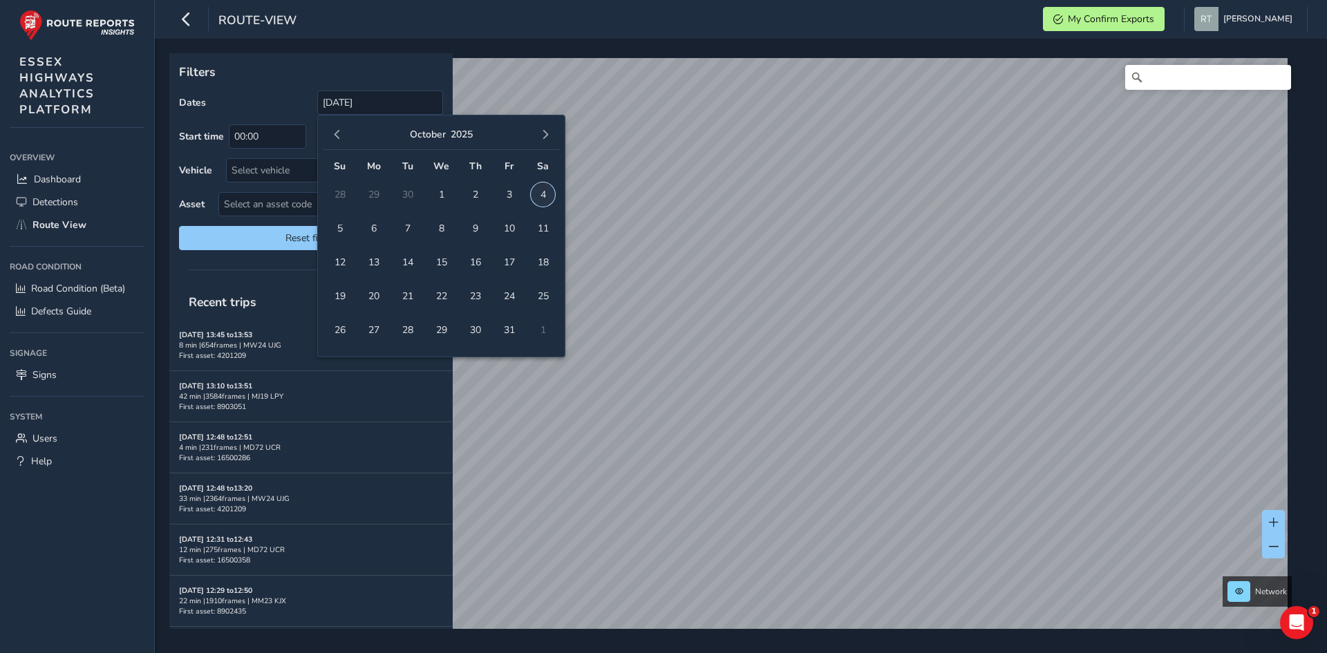
type input "[DATE] - [DATE]"
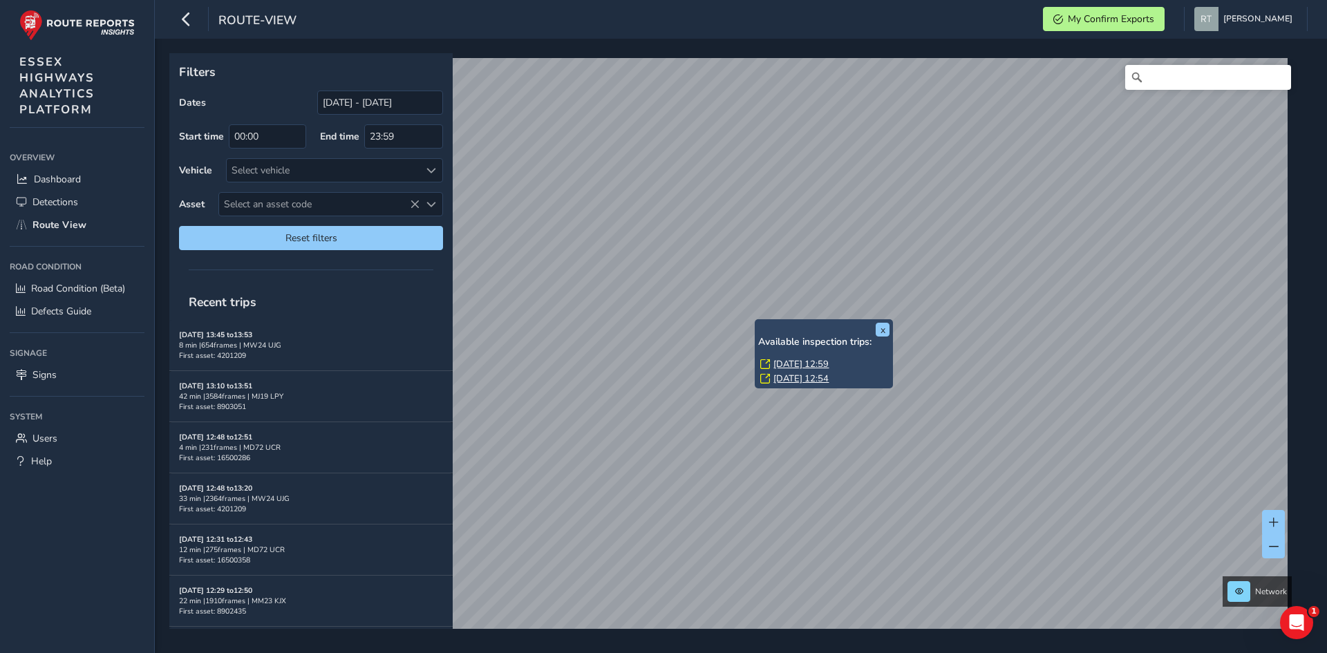
click at [796, 368] on link "[DATE] 12:59" at bounding box center [800, 364] width 55 height 12
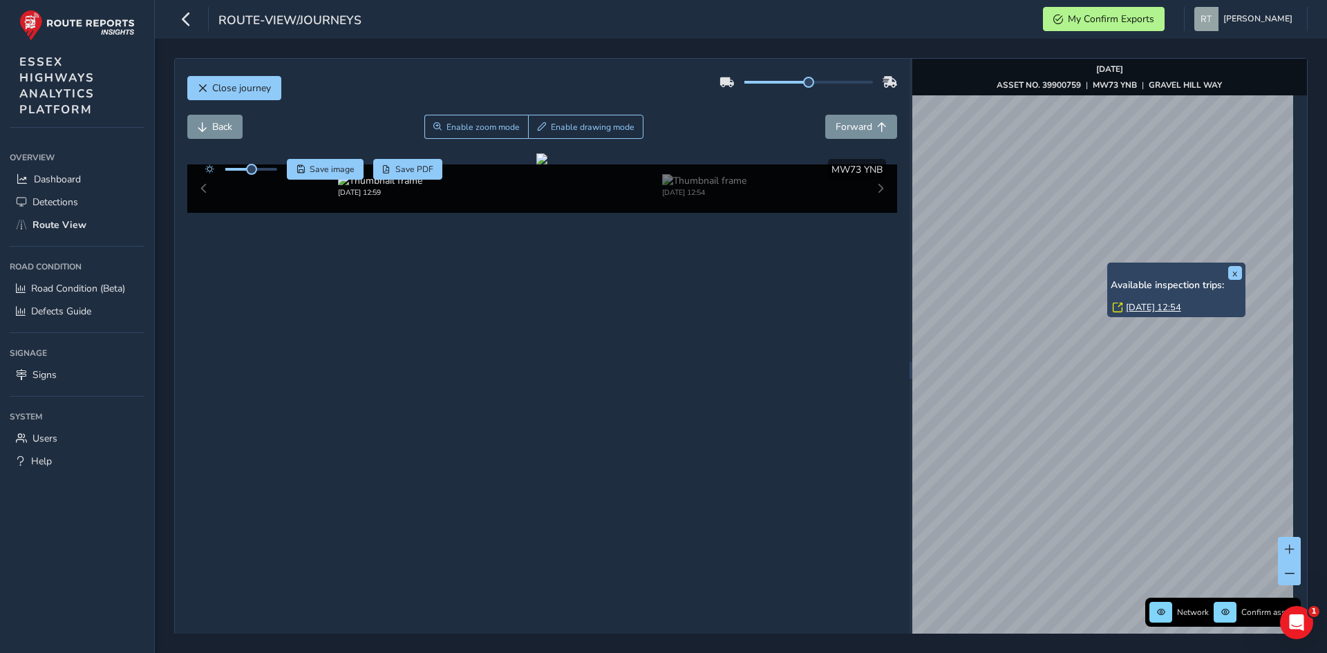
click at [1158, 305] on link "[DATE] 12:54" at bounding box center [1153, 307] width 55 height 12
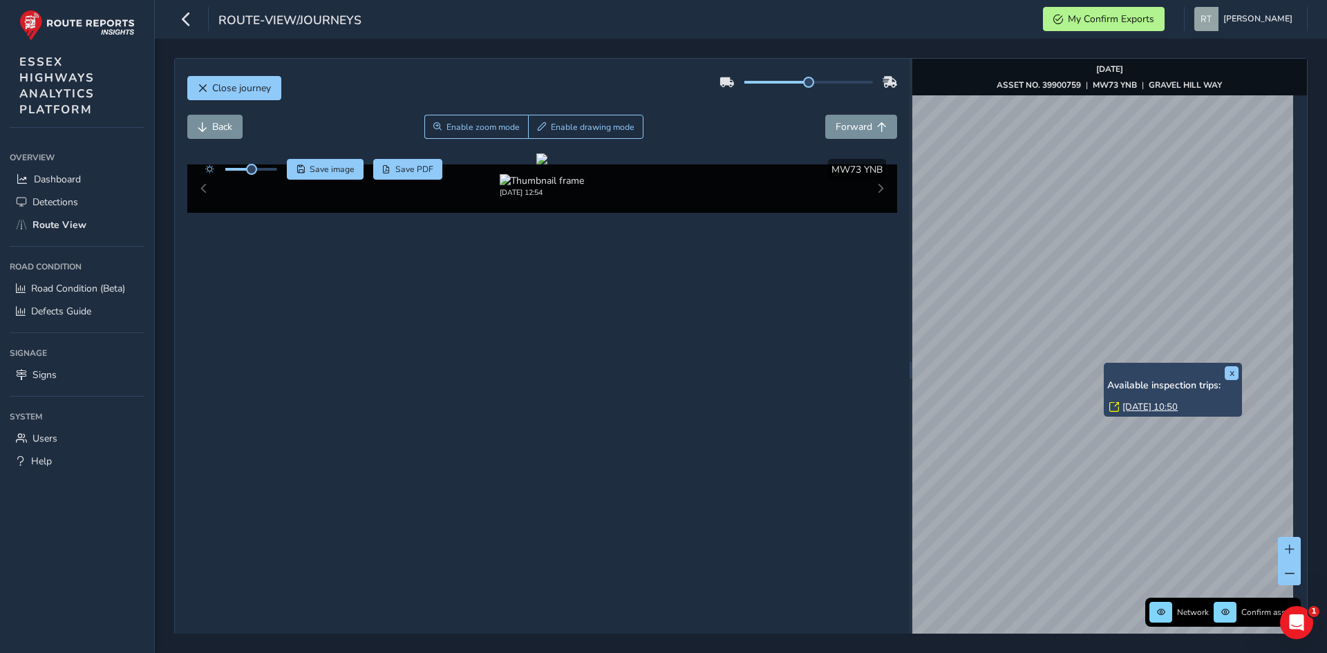
click at [1107, 364] on div "x Available inspection trips: [GEOGRAPHIC_DATA][DATE] 10:50" at bounding box center [1173, 390] width 138 height 55
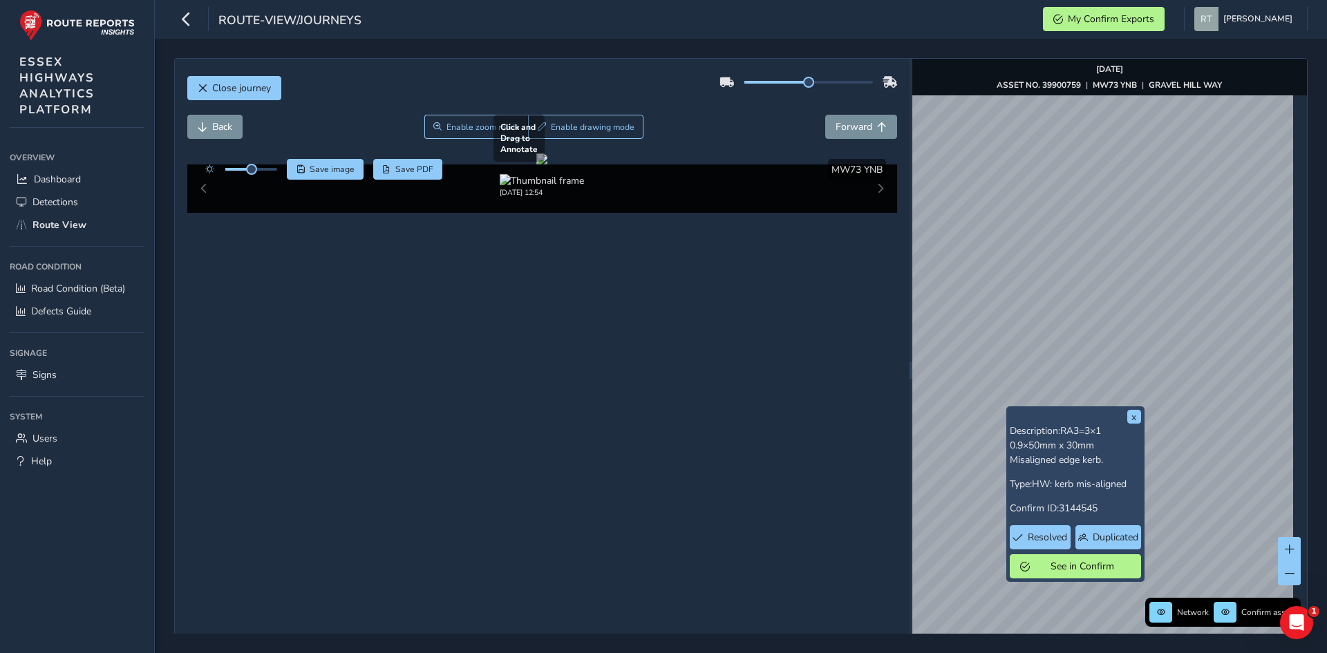
drag, startPoint x: 657, startPoint y: 363, endPoint x: 731, endPoint y: 312, distance: 90.1
click at [547, 164] on div at bounding box center [541, 158] width 11 height 11
drag, startPoint x: 672, startPoint y: 428, endPoint x: 713, endPoint y: 310, distance: 124.4
click at [547, 164] on div at bounding box center [541, 158] width 11 height 11
